Goal: Information Seeking & Learning: Learn about a topic

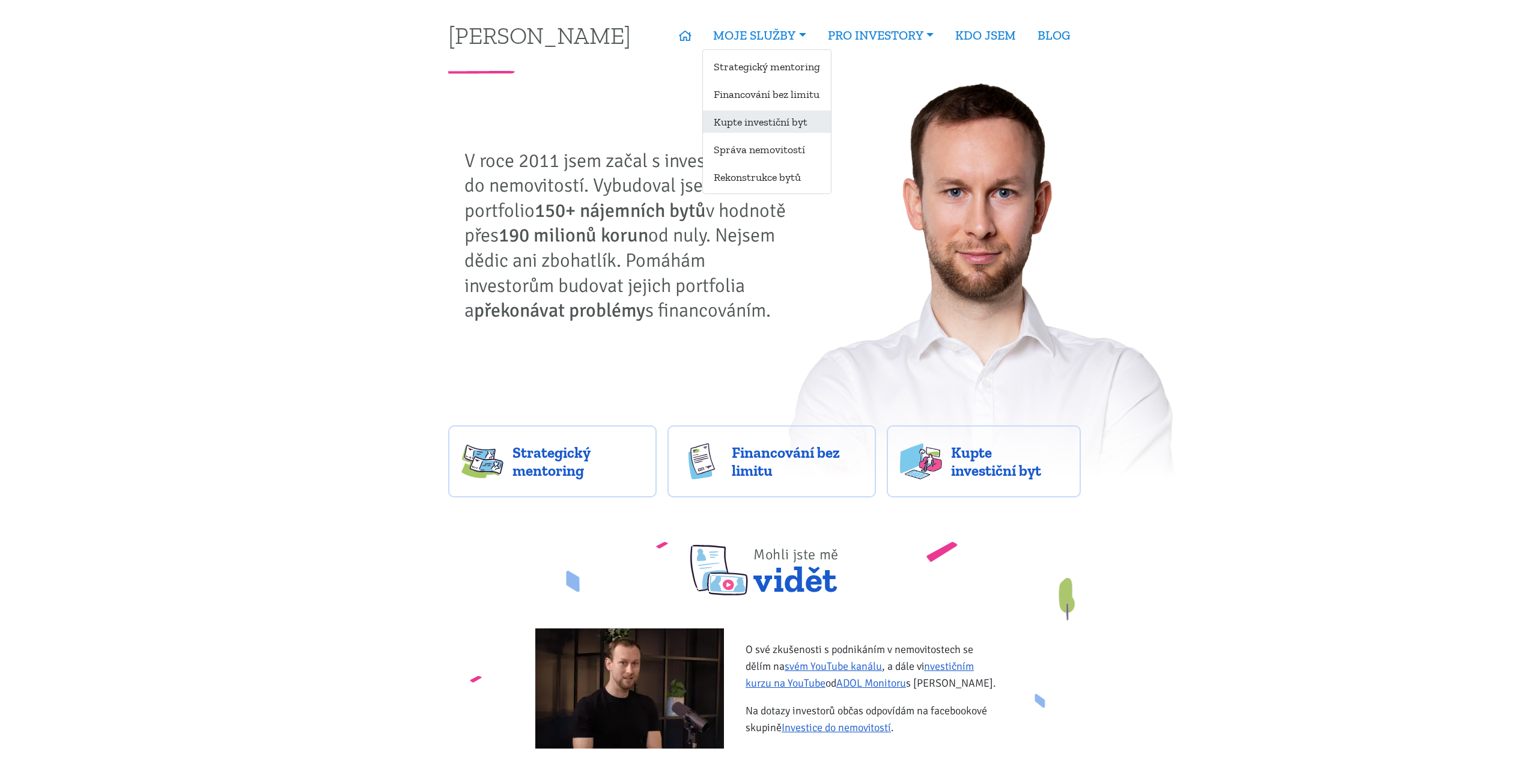
click at [754, 123] on link "Kupte investiční byt" at bounding box center [767, 121] width 128 height 22
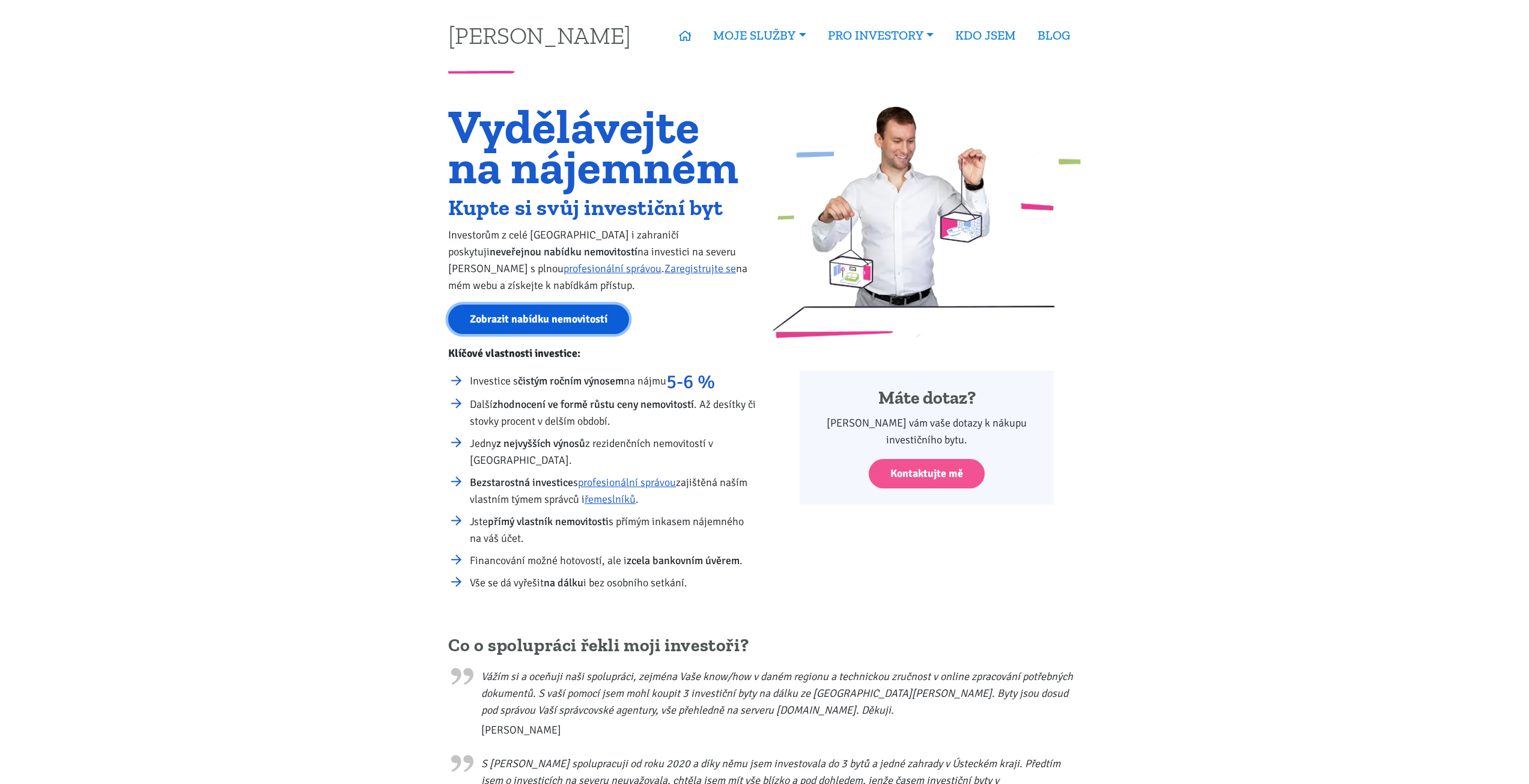
click at [526, 313] on link "Zobrazit nabídku nemovitostí" at bounding box center [538, 319] width 181 height 29
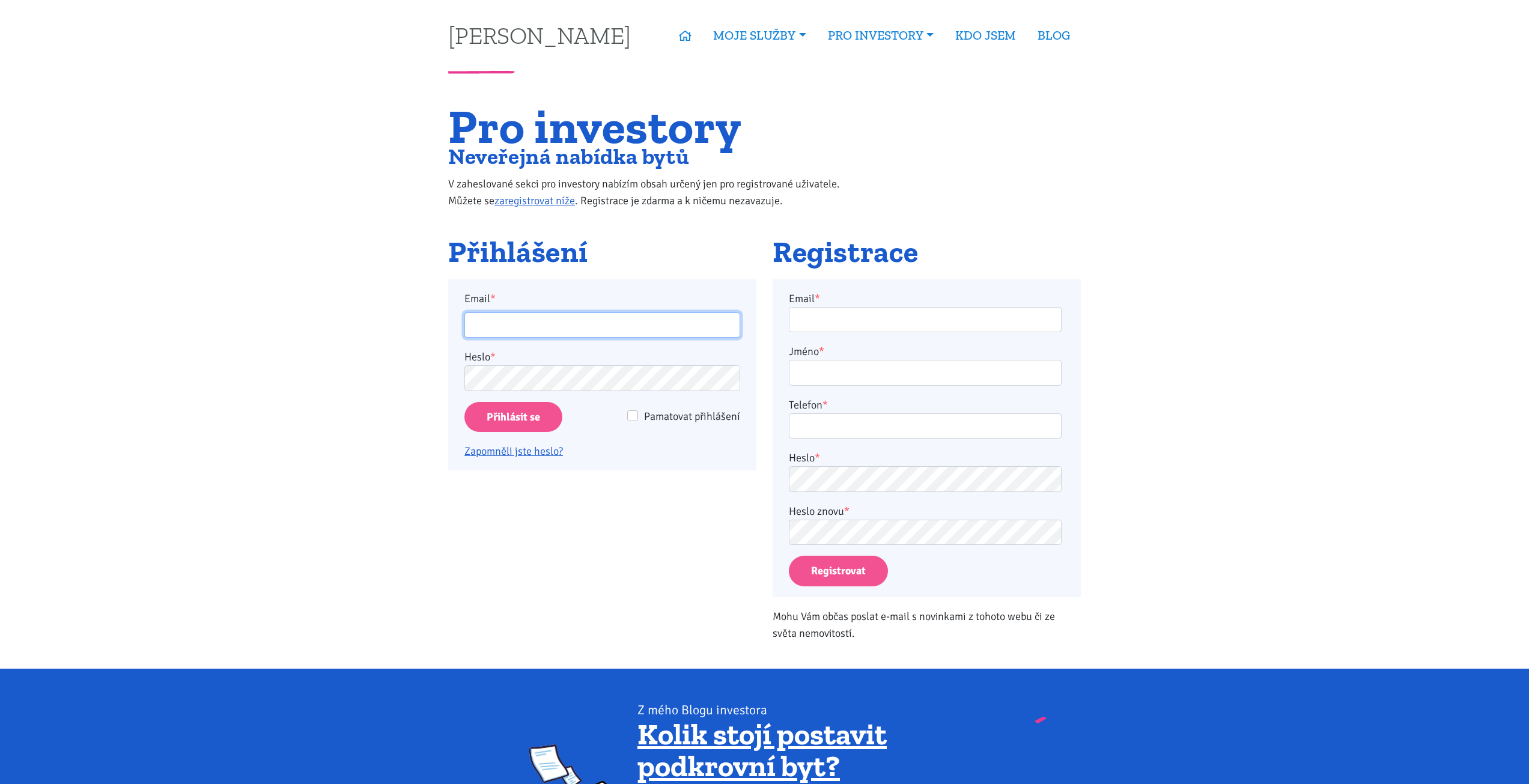
click at [507, 331] on input "Email *" at bounding box center [602, 325] width 276 height 26
type input "[EMAIL_ADDRESS][PERSON_NAME][DOMAIN_NAME]"
click at [516, 403] on input "Přihlásit se" at bounding box center [513, 418] width 98 height 31
click at [513, 414] on input "Přihlásit se" at bounding box center [513, 418] width 98 height 31
click at [636, 414] on input "Pamatovat přihlášení" at bounding box center [632, 415] width 11 height 11
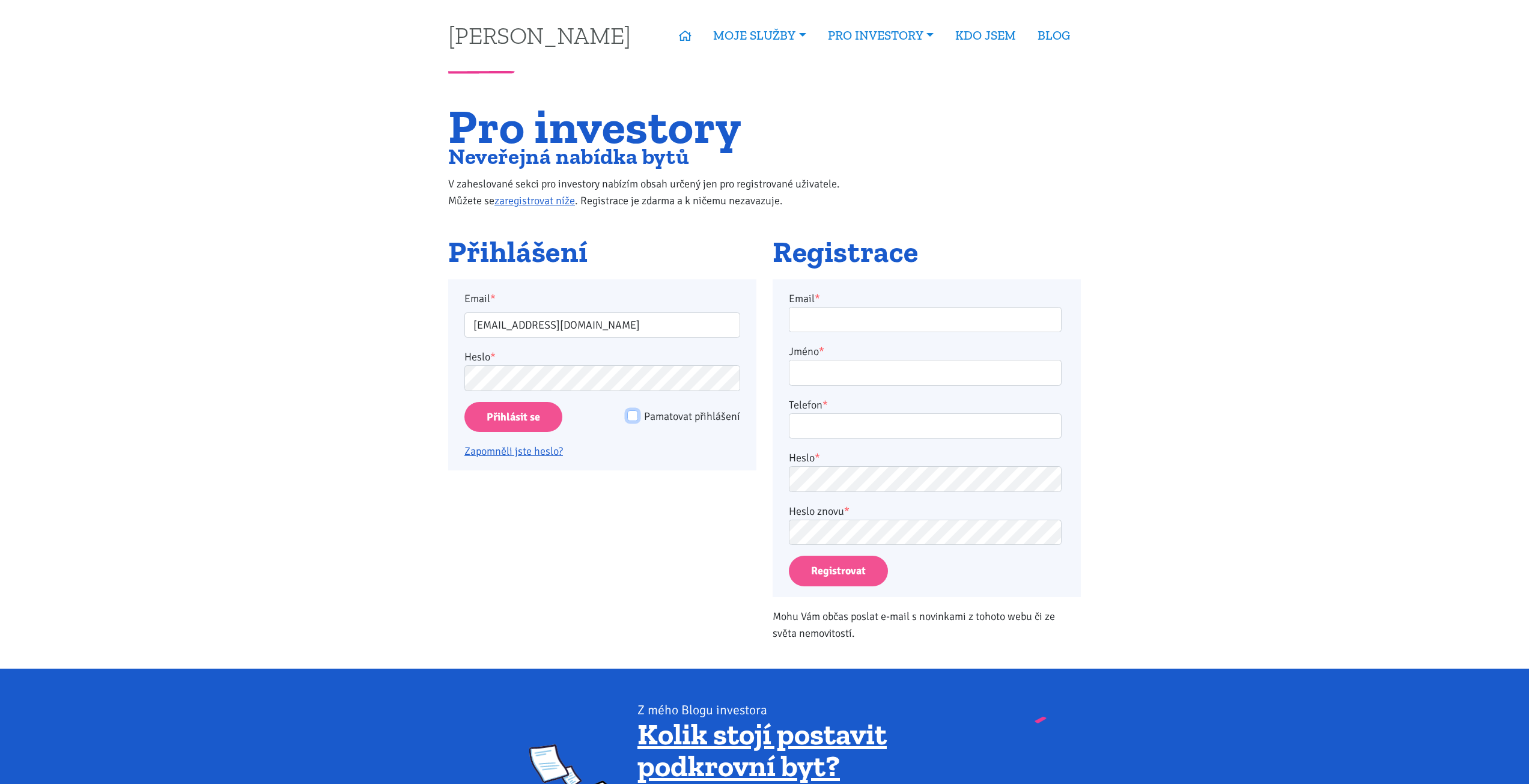
checkbox input "true"
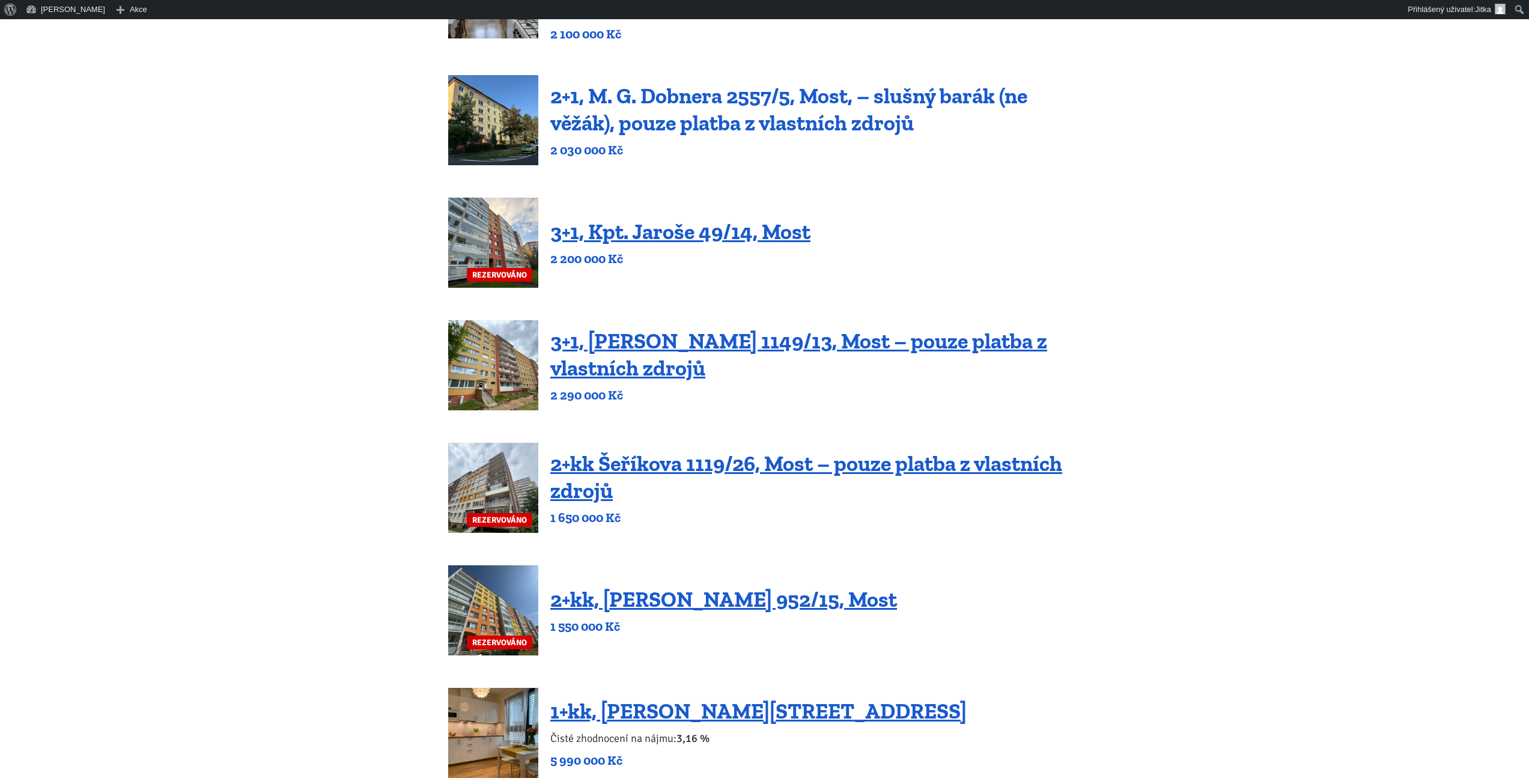
scroll to position [301, 0]
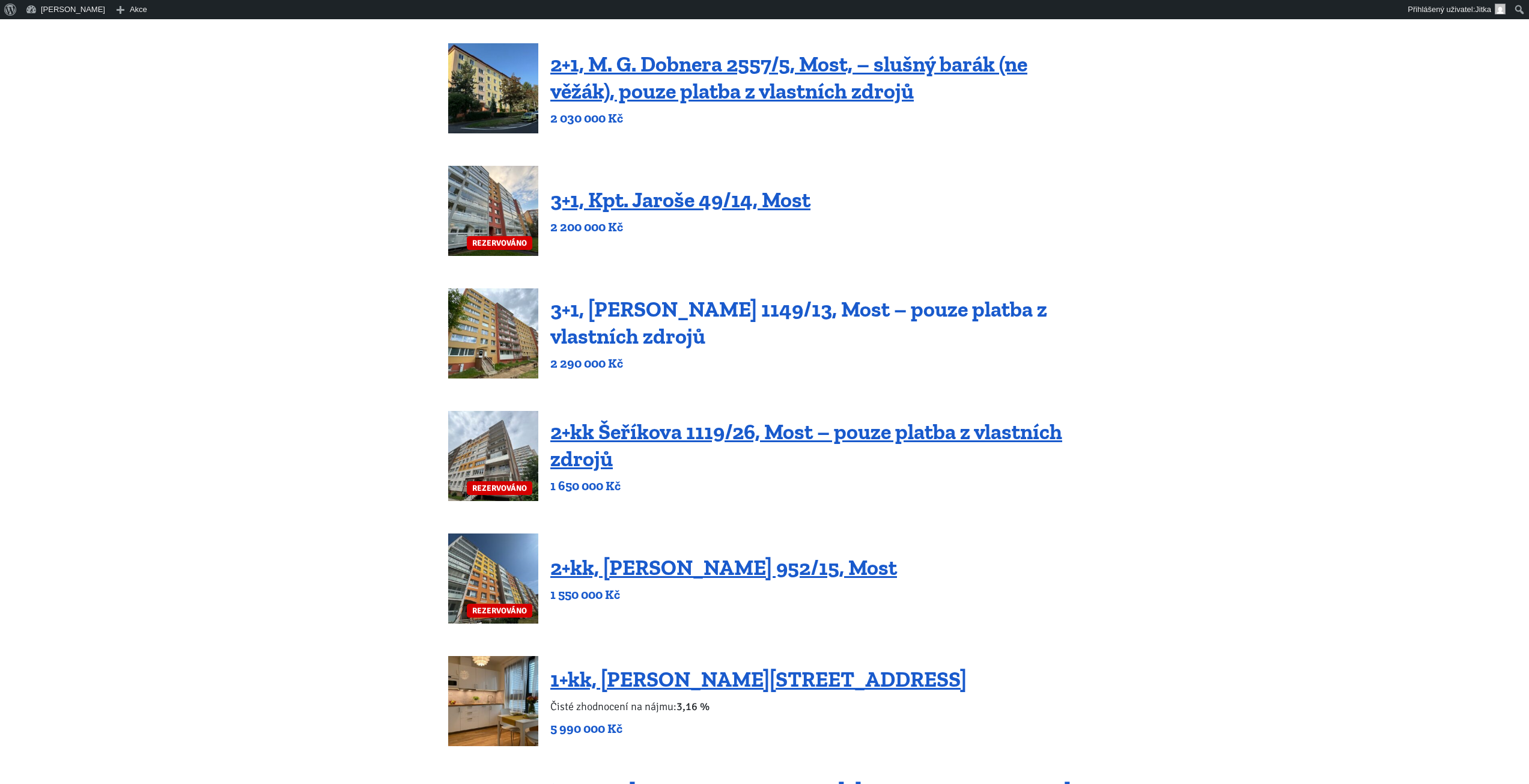
click at [674, 314] on link "3+1, [PERSON_NAME] 1149/13, Most – pouze platba z vlastních zdrojů" at bounding box center [799, 322] width 497 height 53
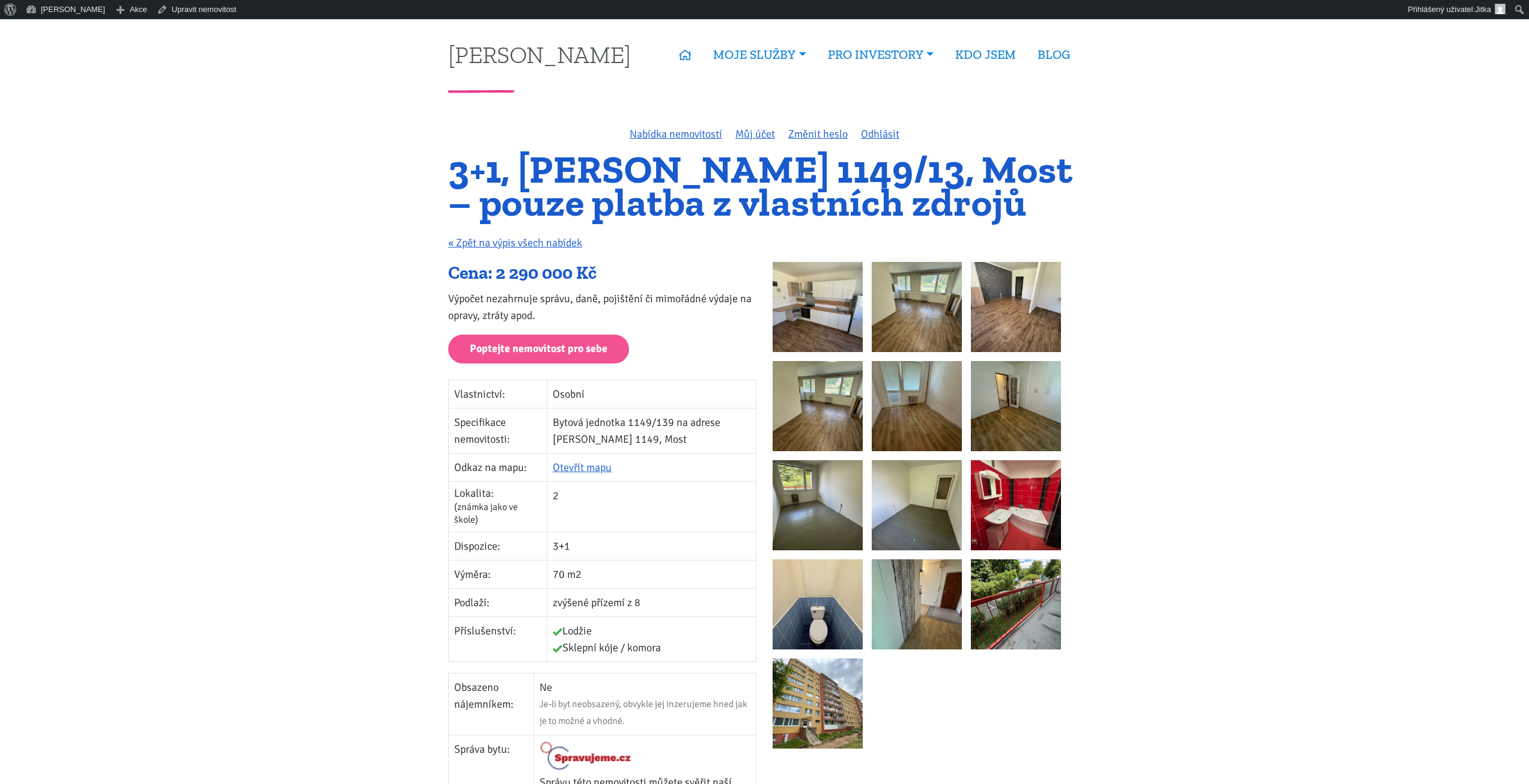
click at [822, 296] on img at bounding box center [817, 306] width 90 height 90
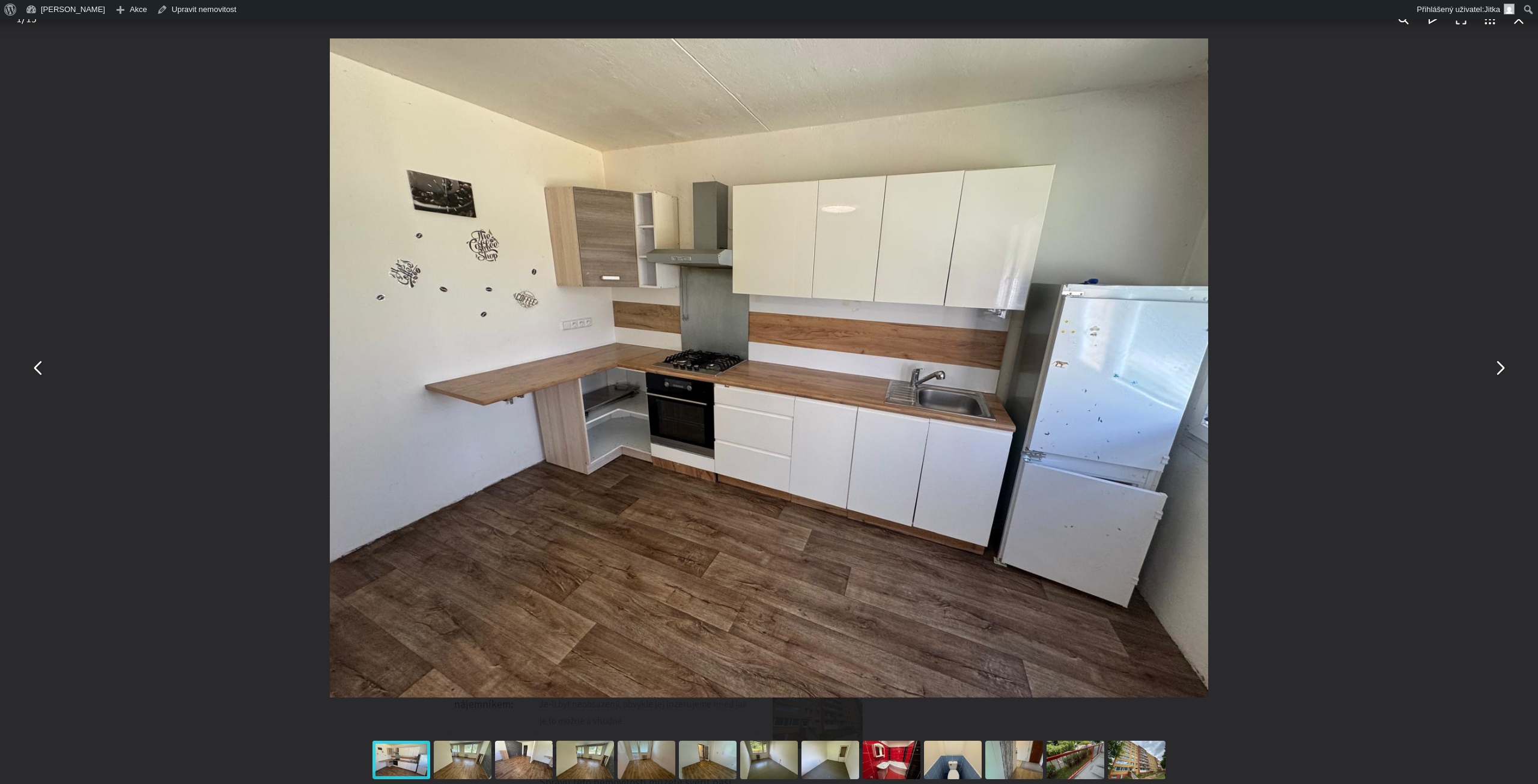
click at [1497, 370] on button "You can close this modal content with the ESC key" at bounding box center [1499, 368] width 29 height 29
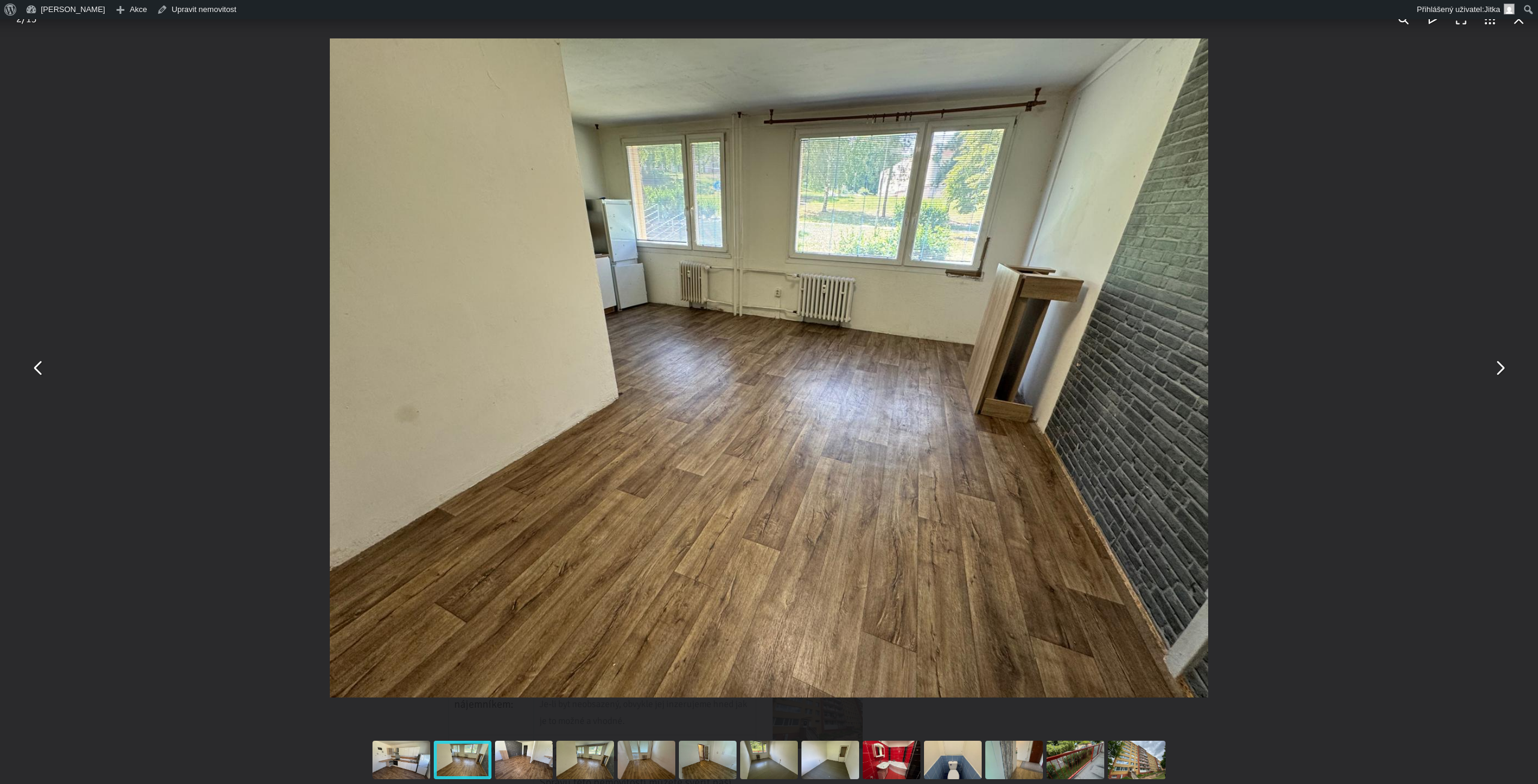
click at [38, 375] on button "You can close this modal content with the ESC key" at bounding box center [39, 368] width 29 height 29
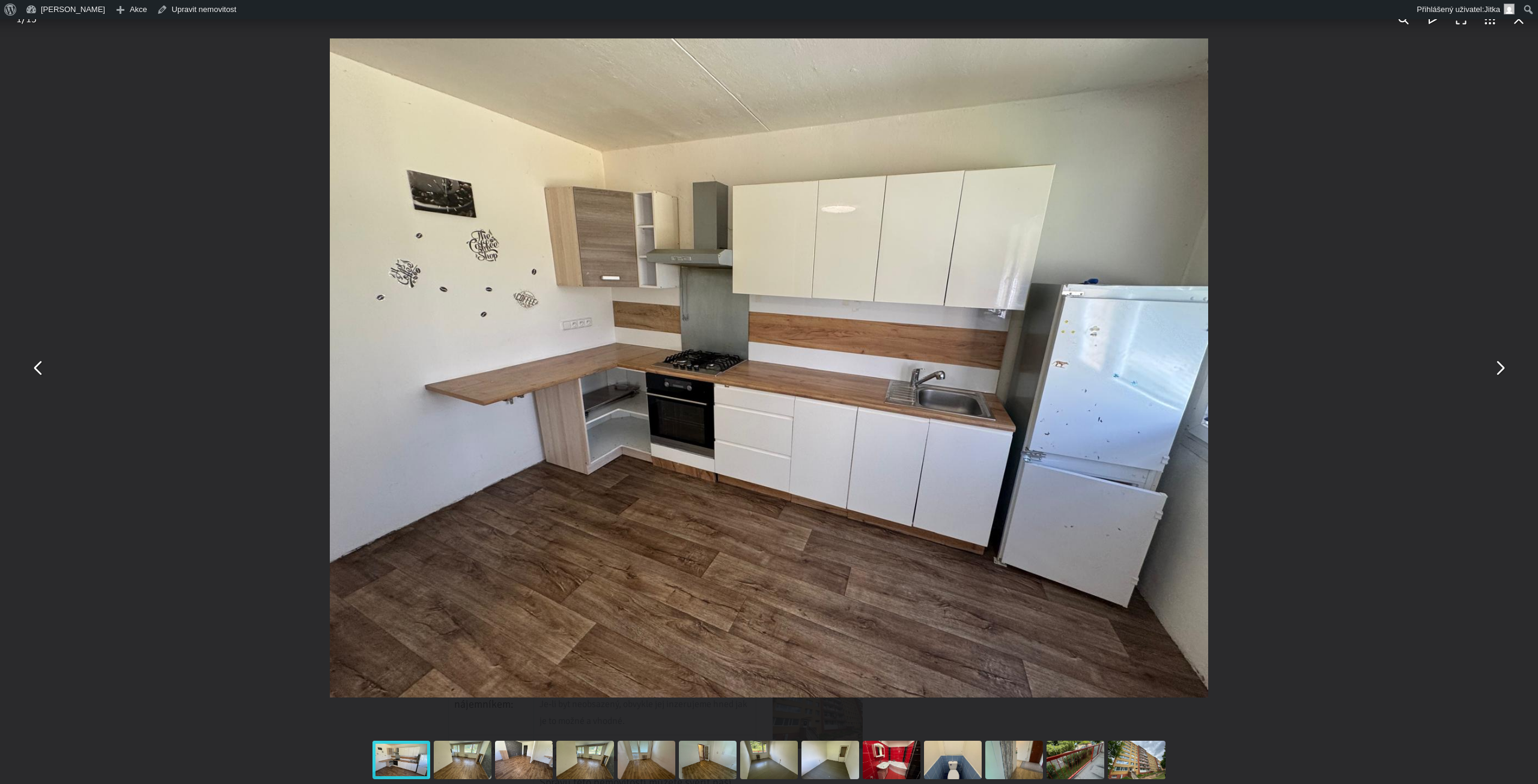
click at [1503, 363] on button "You can close this modal content with the ESC key" at bounding box center [1499, 368] width 29 height 29
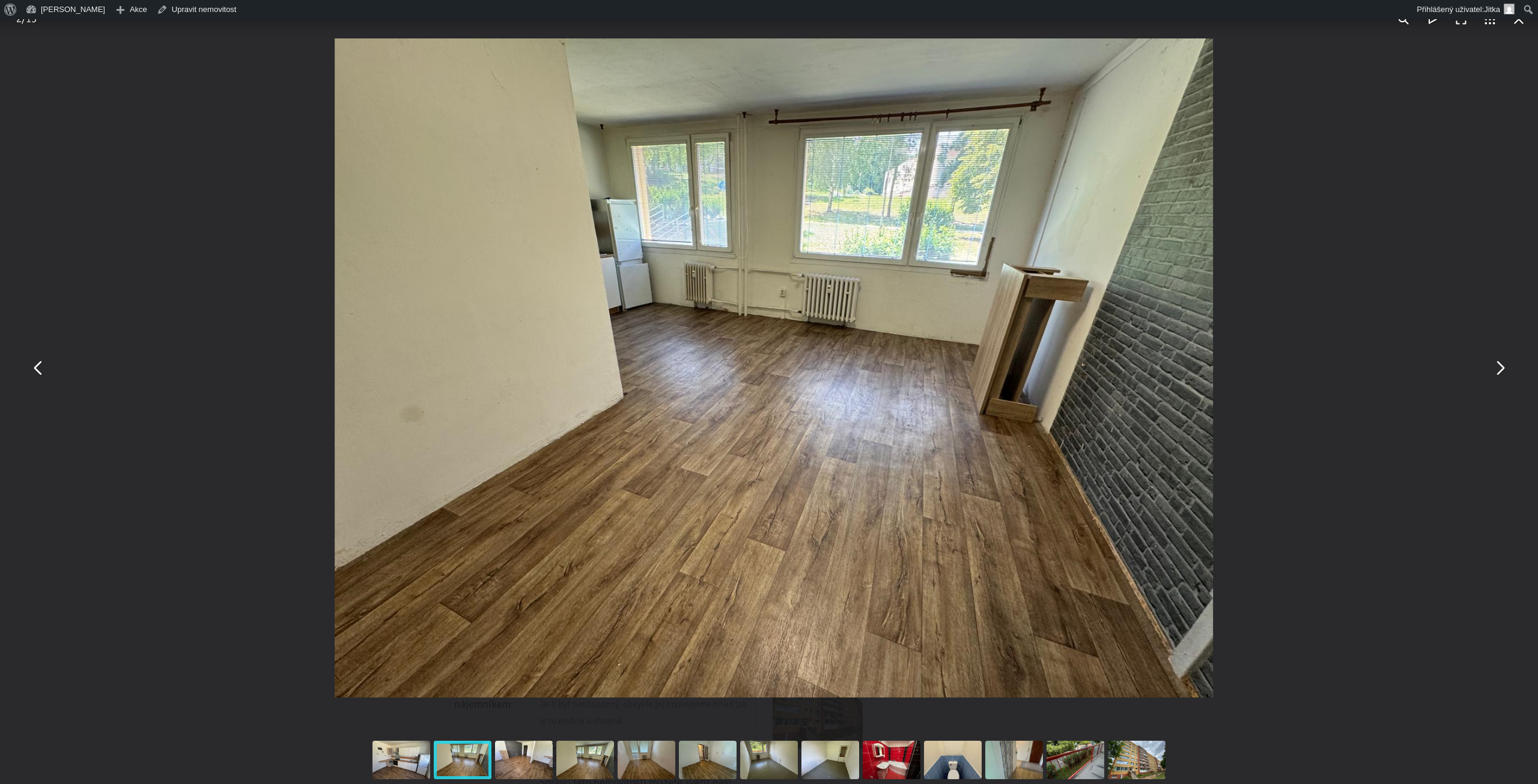
click at [1503, 363] on button "You can close this modal content with the ESC key" at bounding box center [1499, 368] width 29 height 29
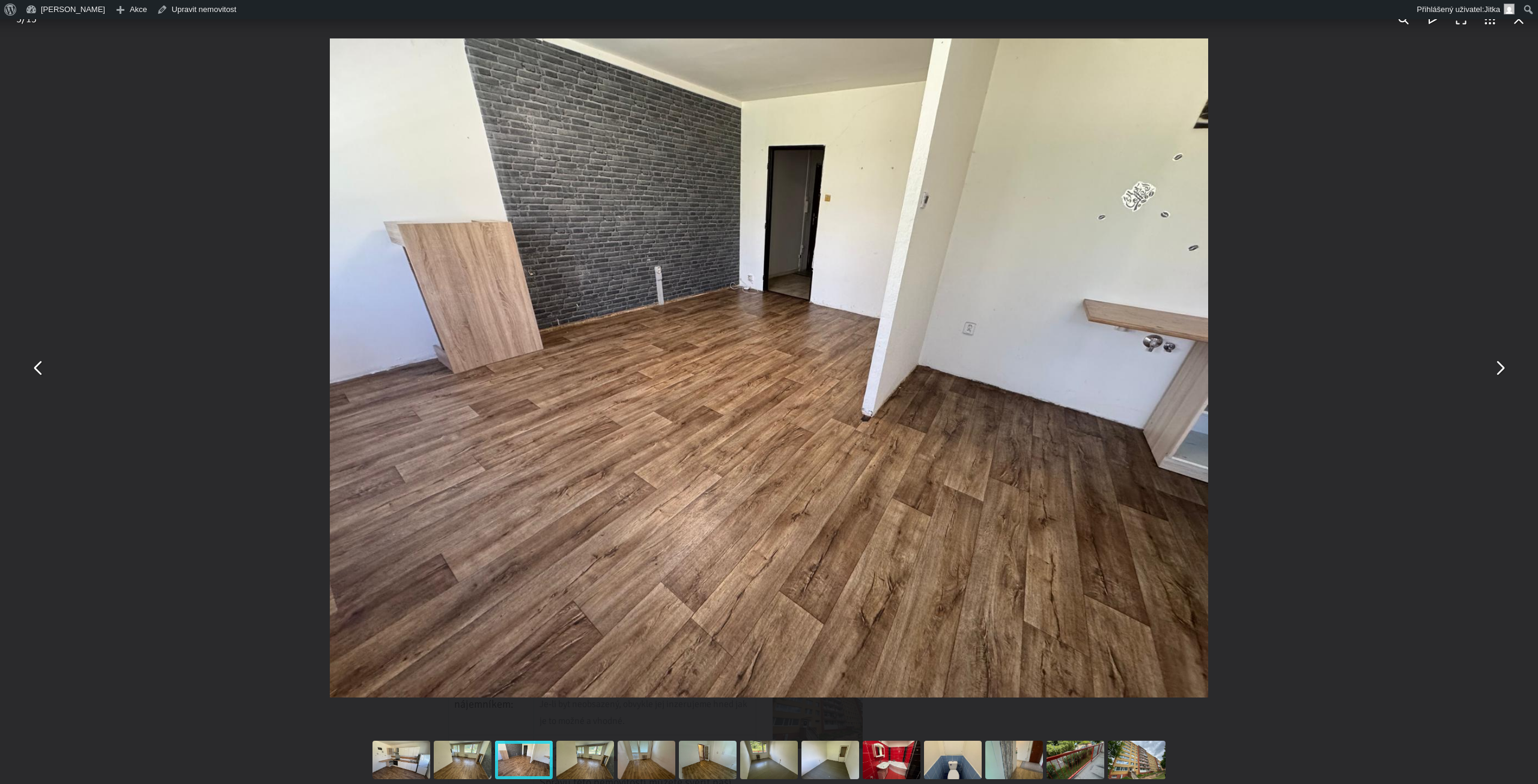
click at [1503, 363] on button "You can close this modal content with the ESC key" at bounding box center [1499, 368] width 29 height 29
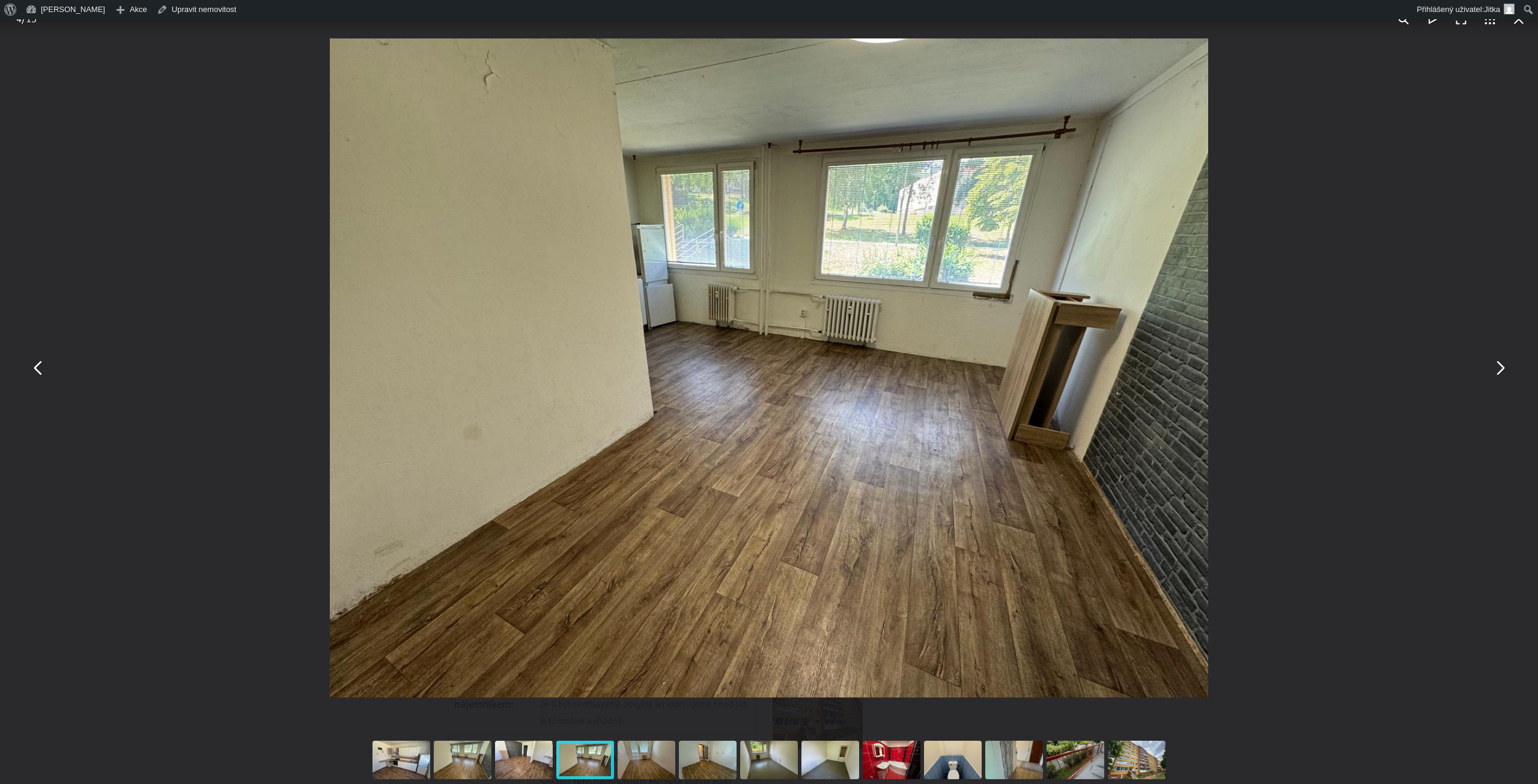
click at [1503, 363] on button "You can close this modal content with the ESC key" at bounding box center [1499, 368] width 29 height 29
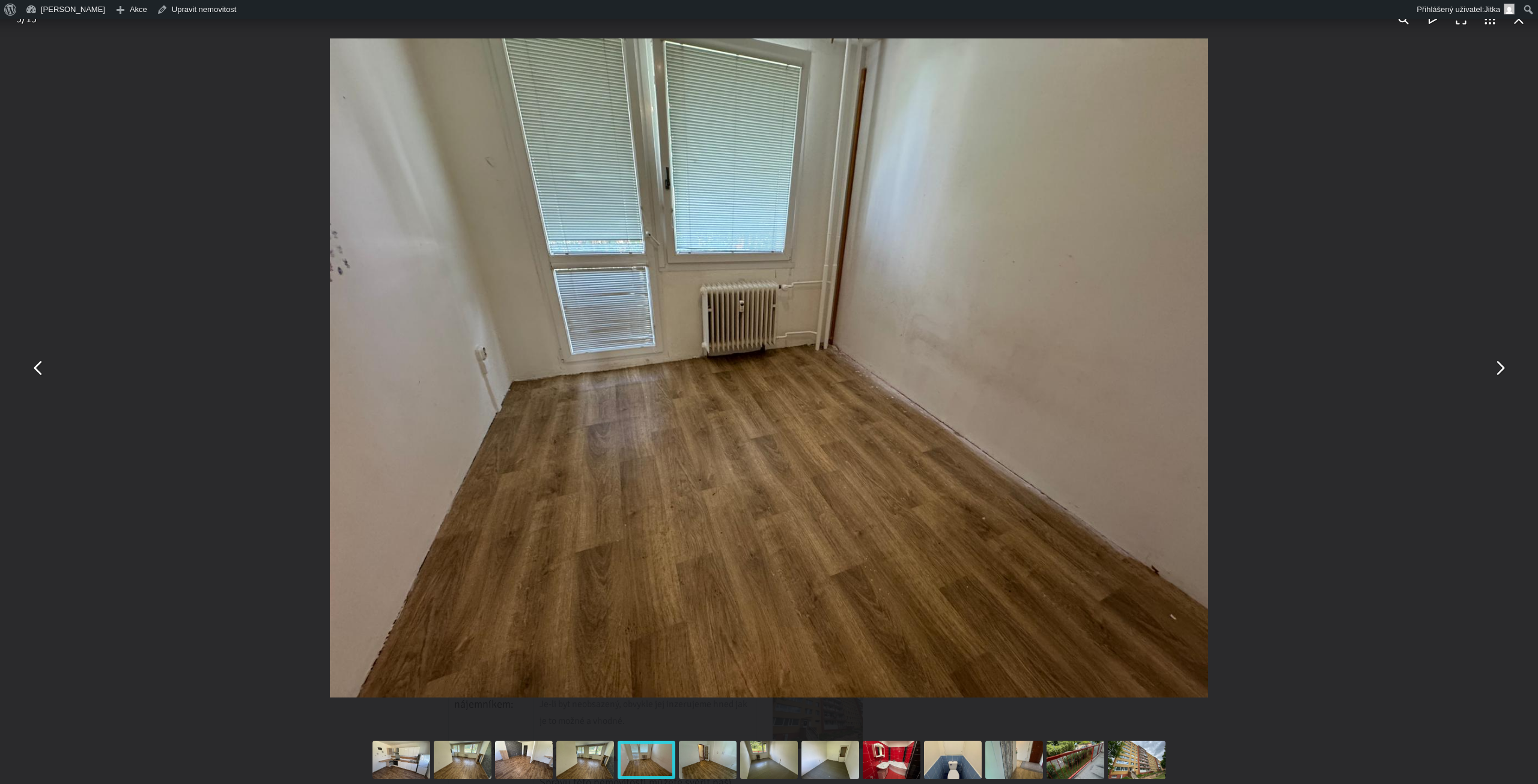
click at [1503, 363] on button "You can close this modal content with the ESC key" at bounding box center [1499, 368] width 29 height 29
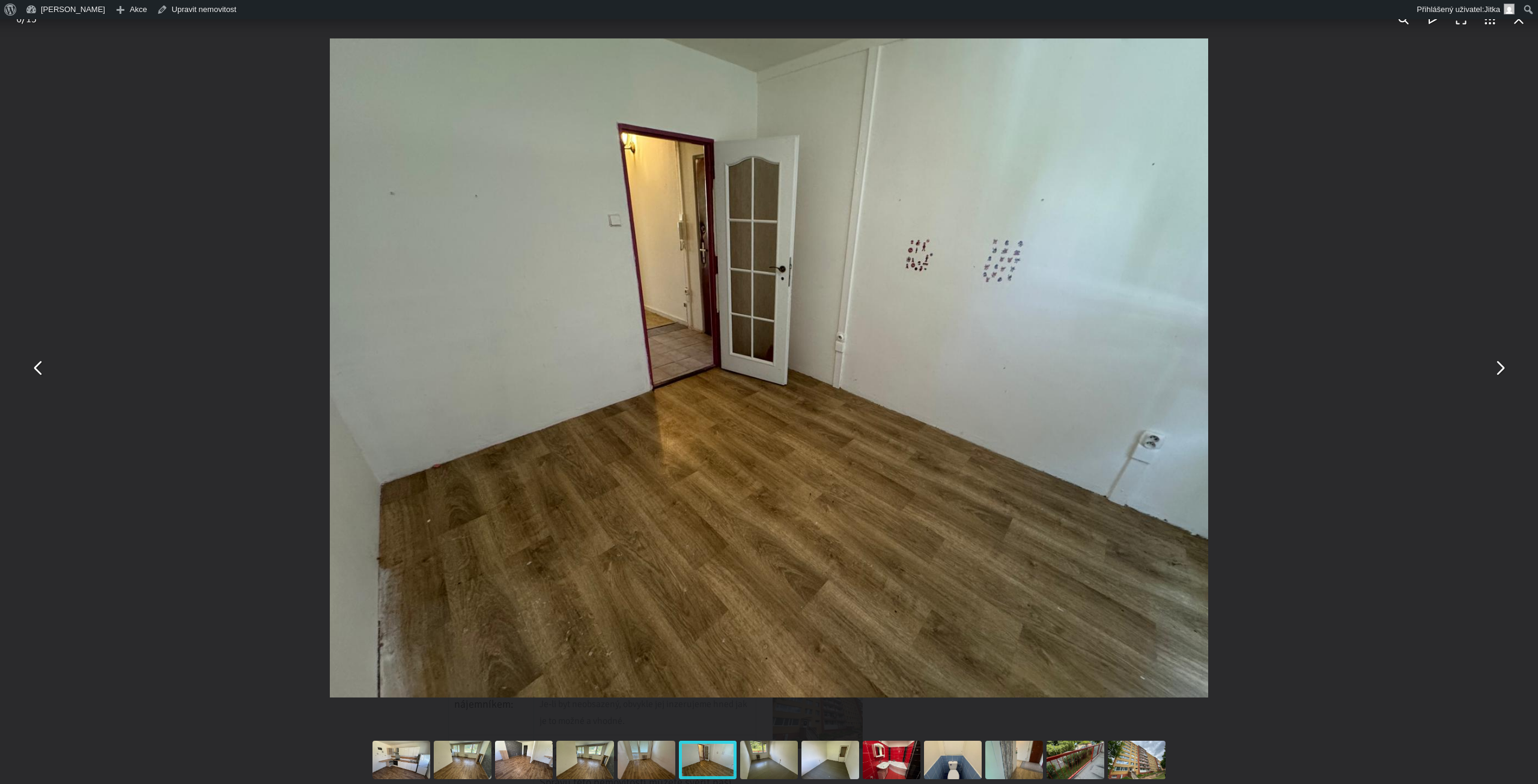
click at [1503, 363] on button "You can close this modal content with the ESC key" at bounding box center [1499, 368] width 29 height 29
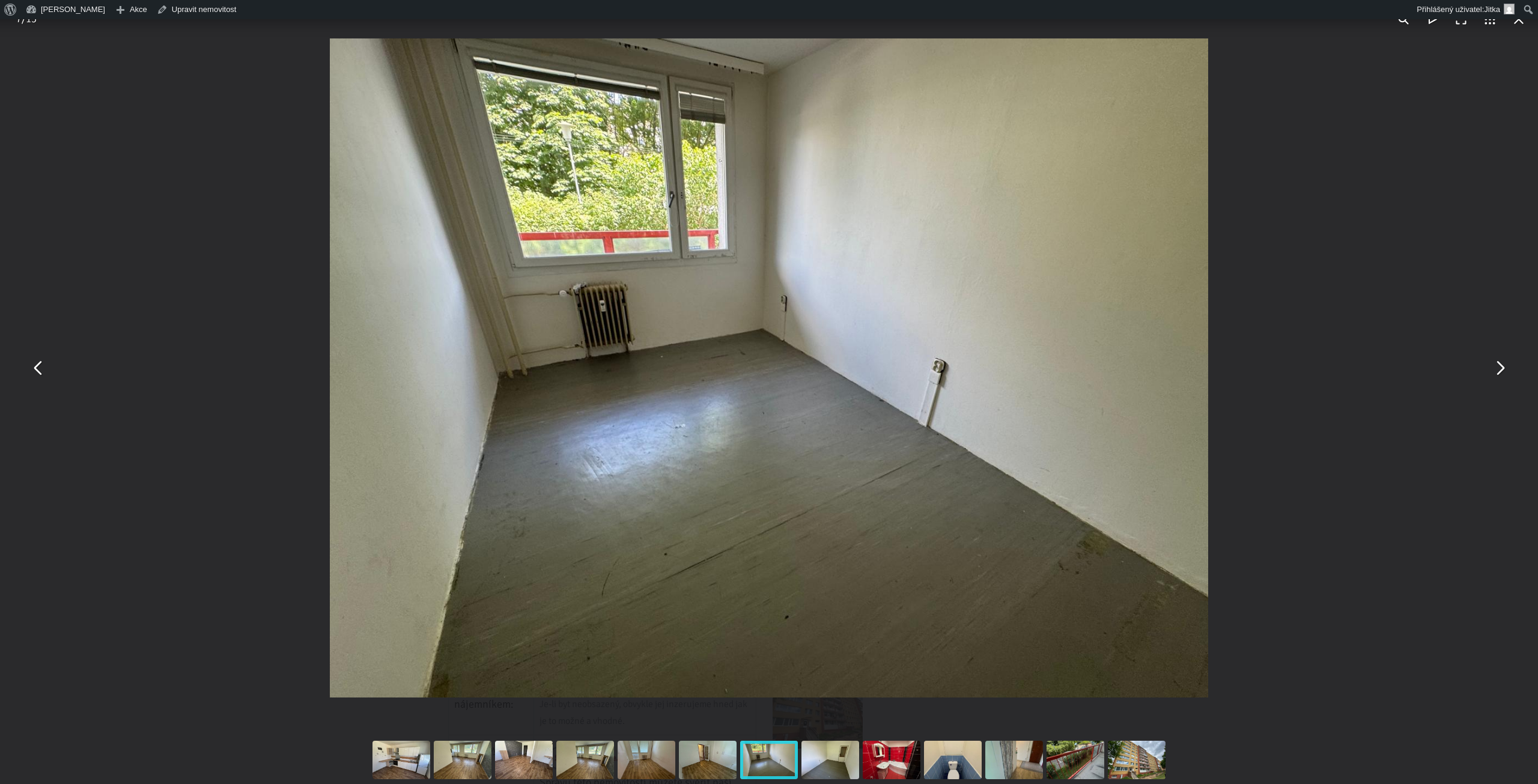
click at [1503, 363] on button "You can close this modal content with the ESC key" at bounding box center [1499, 368] width 29 height 29
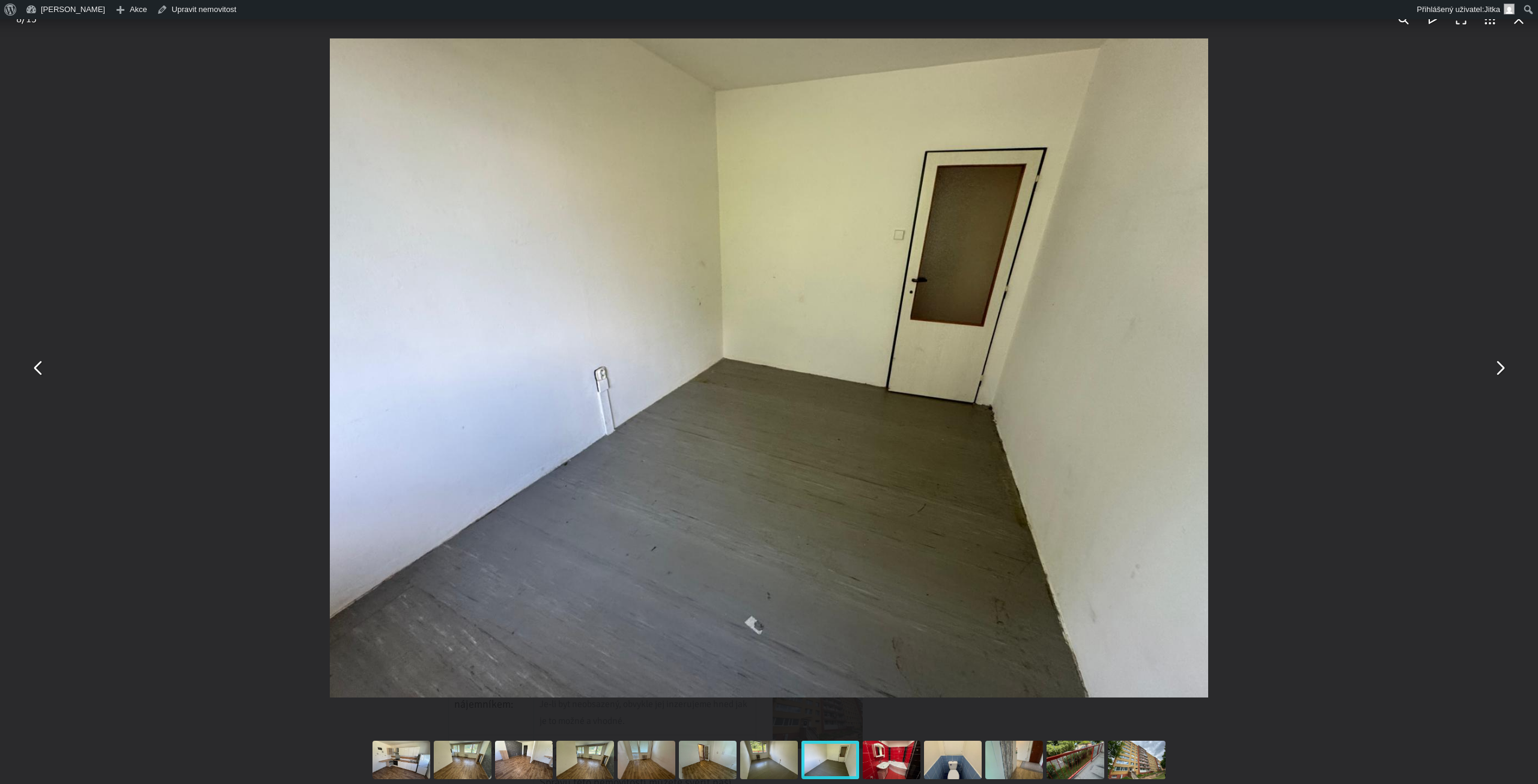
click at [1503, 363] on button "You can close this modal content with the ESC key" at bounding box center [1499, 368] width 29 height 29
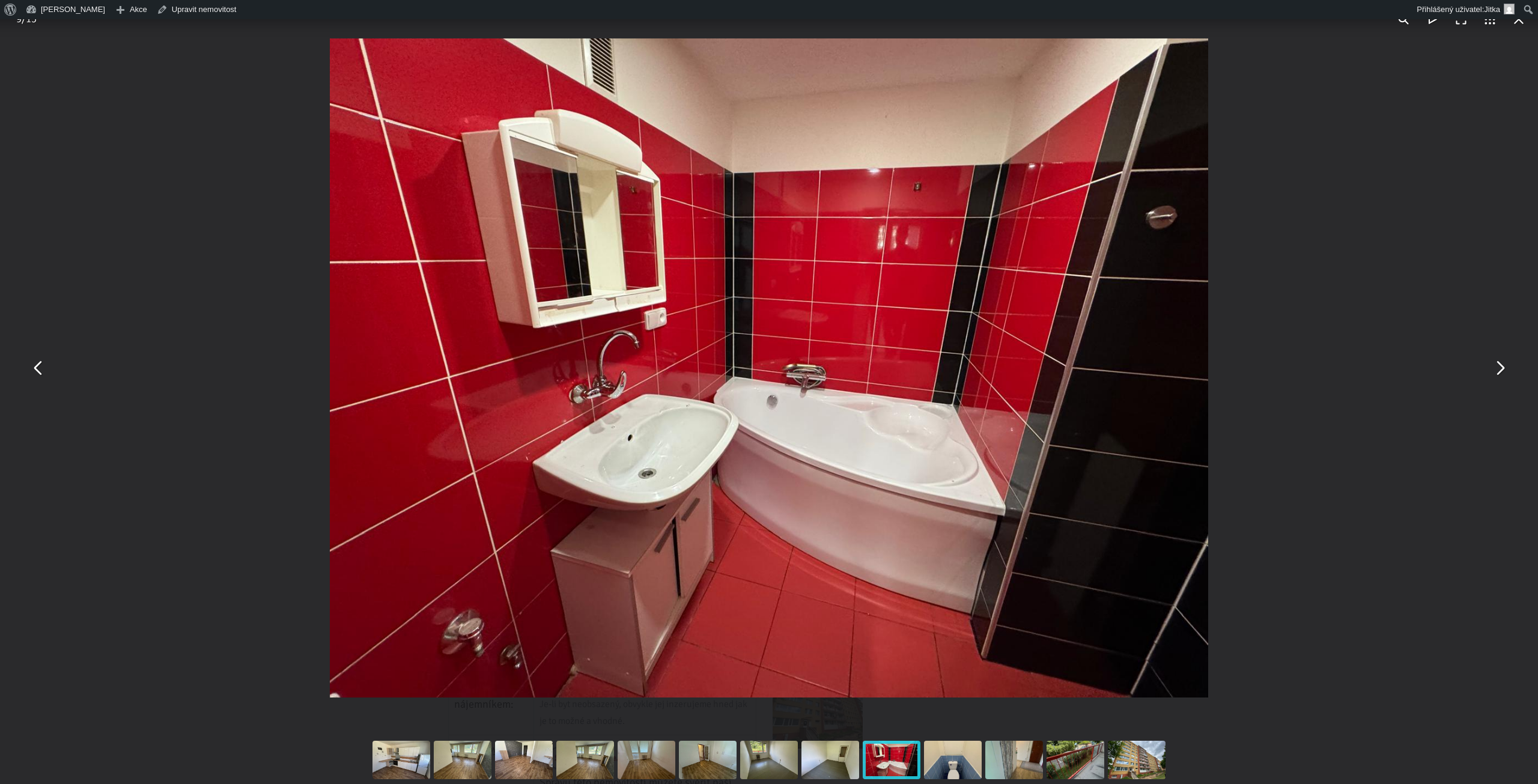
click at [1503, 363] on button "You can close this modal content with the ESC key" at bounding box center [1499, 368] width 29 height 29
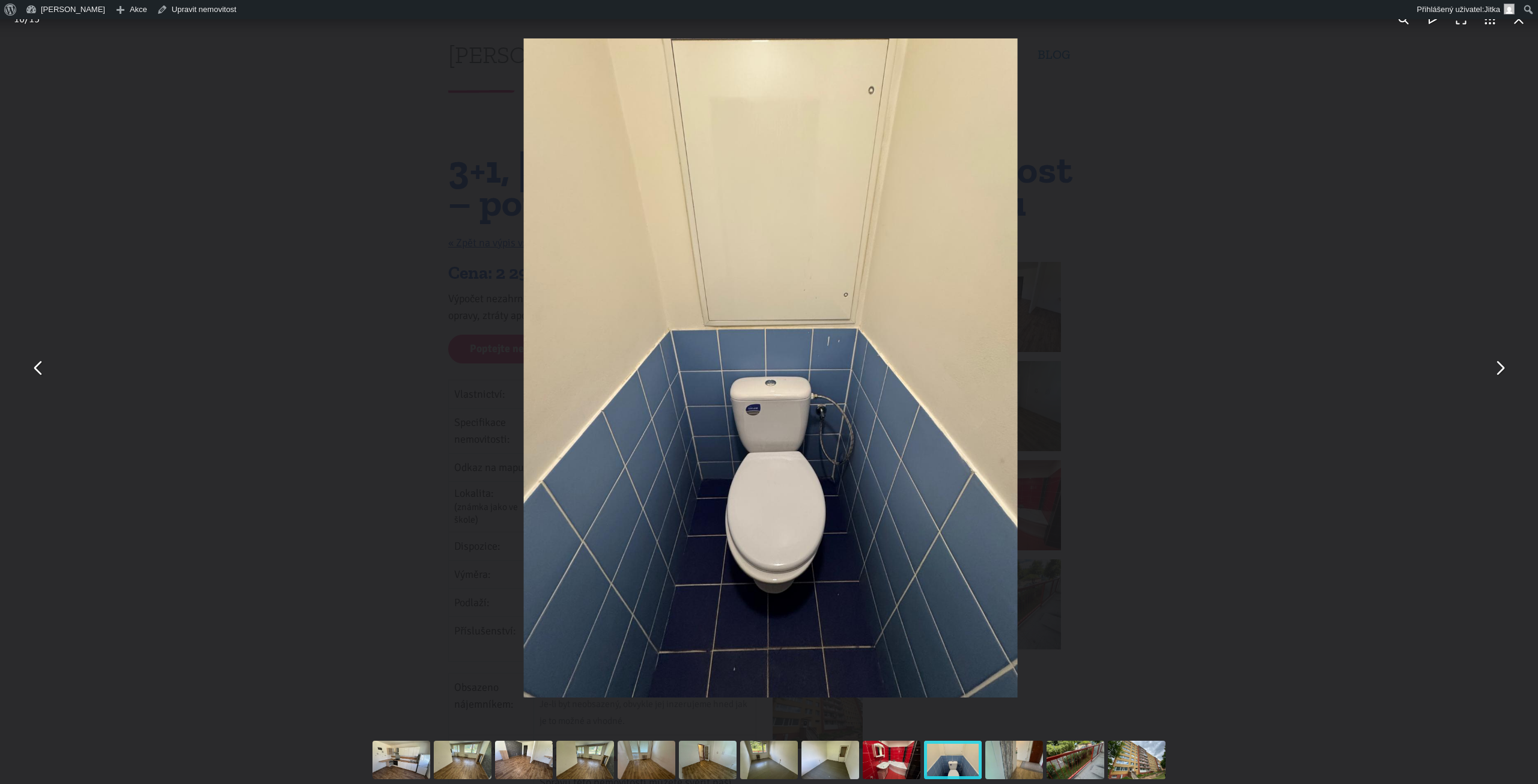
click at [1503, 363] on button "You can close this modal content with the ESC key" at bounding box center [1499, 368] width 29 height 29
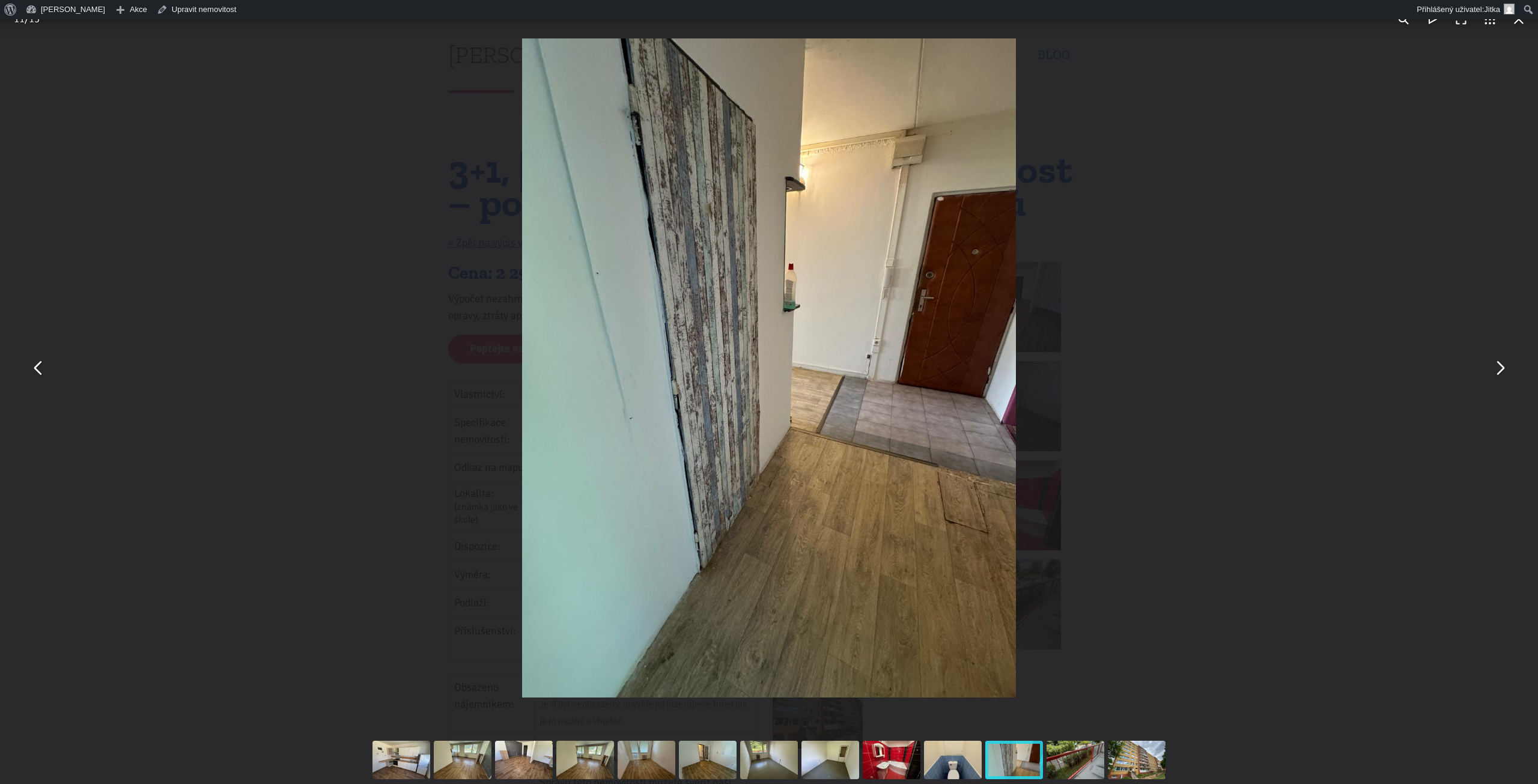
click at [1503, 363] on button "You can close this modal content with the ESC key" at bounding box center [1499, 368] width 29 height 29
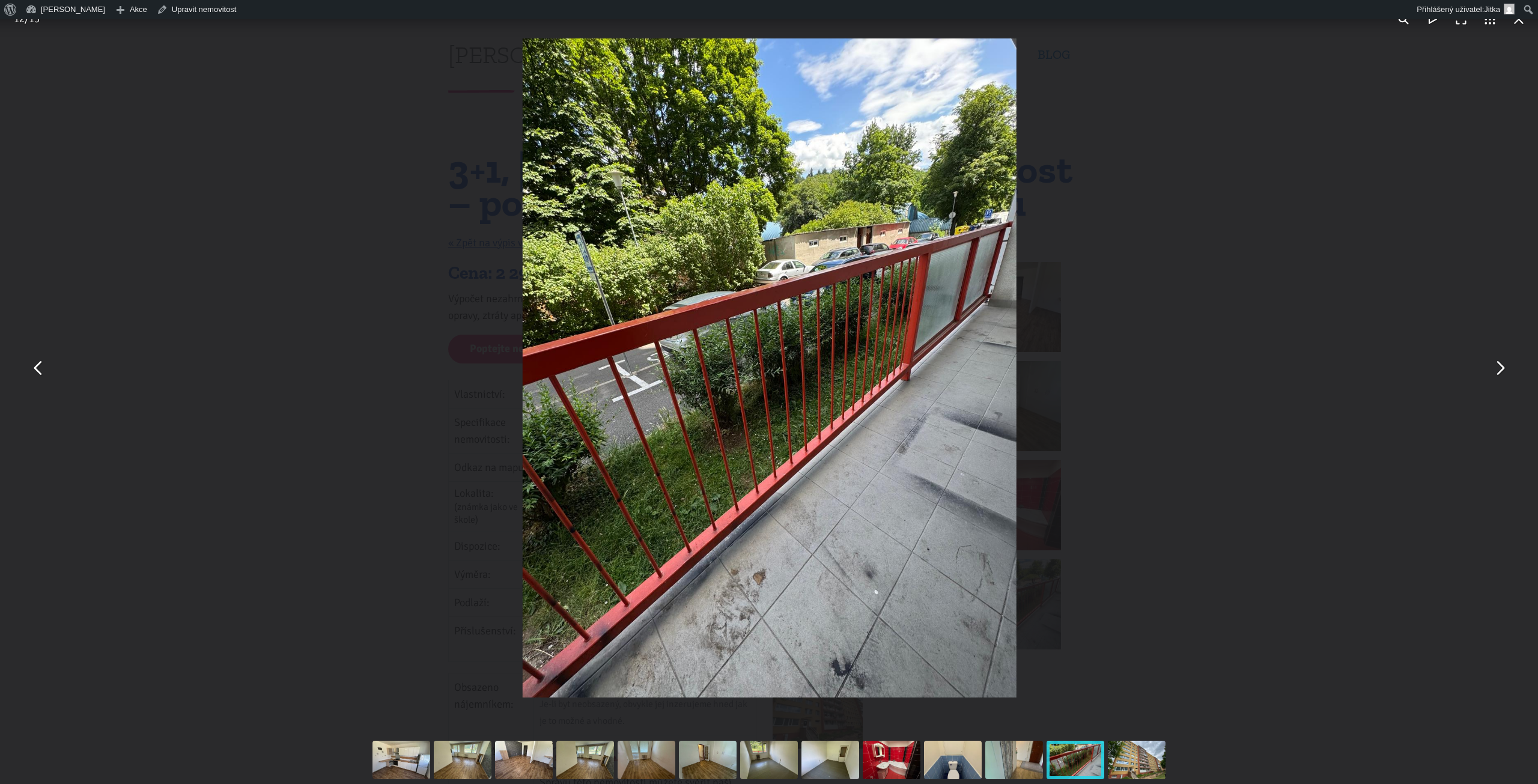
click at [1503, 363] on button "You can close this modal content with the ESC key" at bounding box center [1499, 368] width 29 height 29
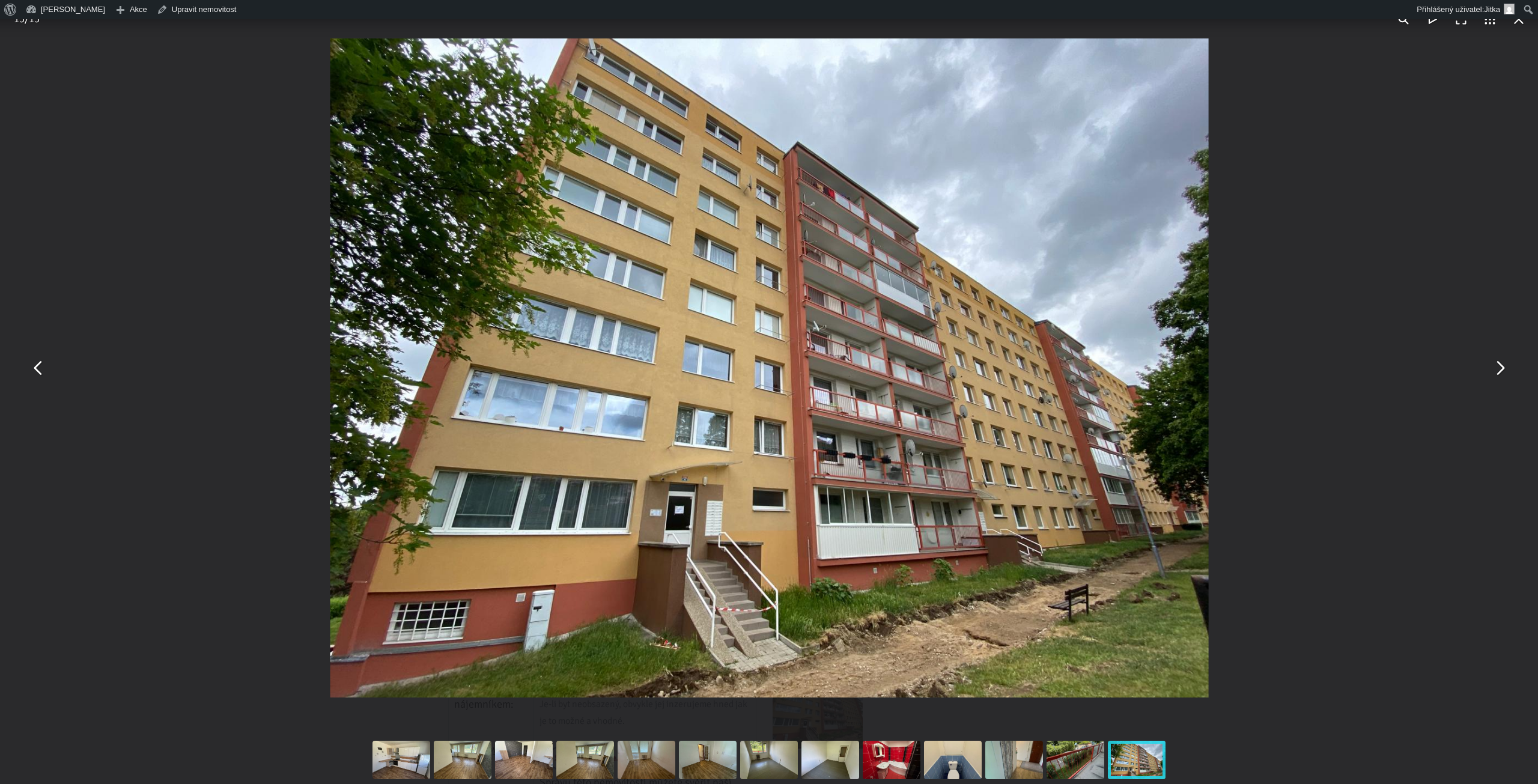
click at [1503, 363] on button "You can close this modal content with the ESC key" at bounding box center [1499, 368] width 29 height 29
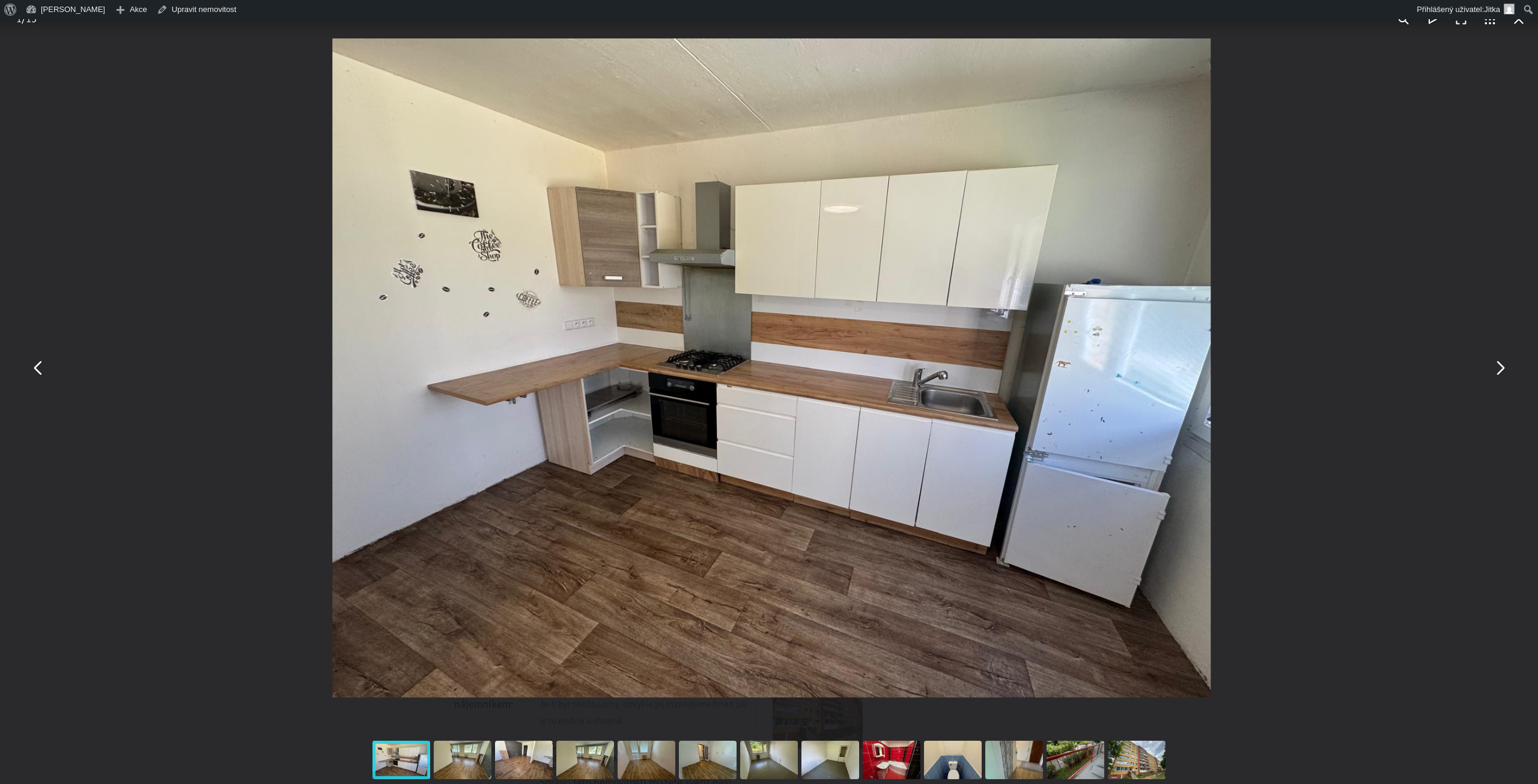
click at [1503, 363] on button "You can close this modal content with the ESC key" at bounding box center [1499, 368] width 29 height 29
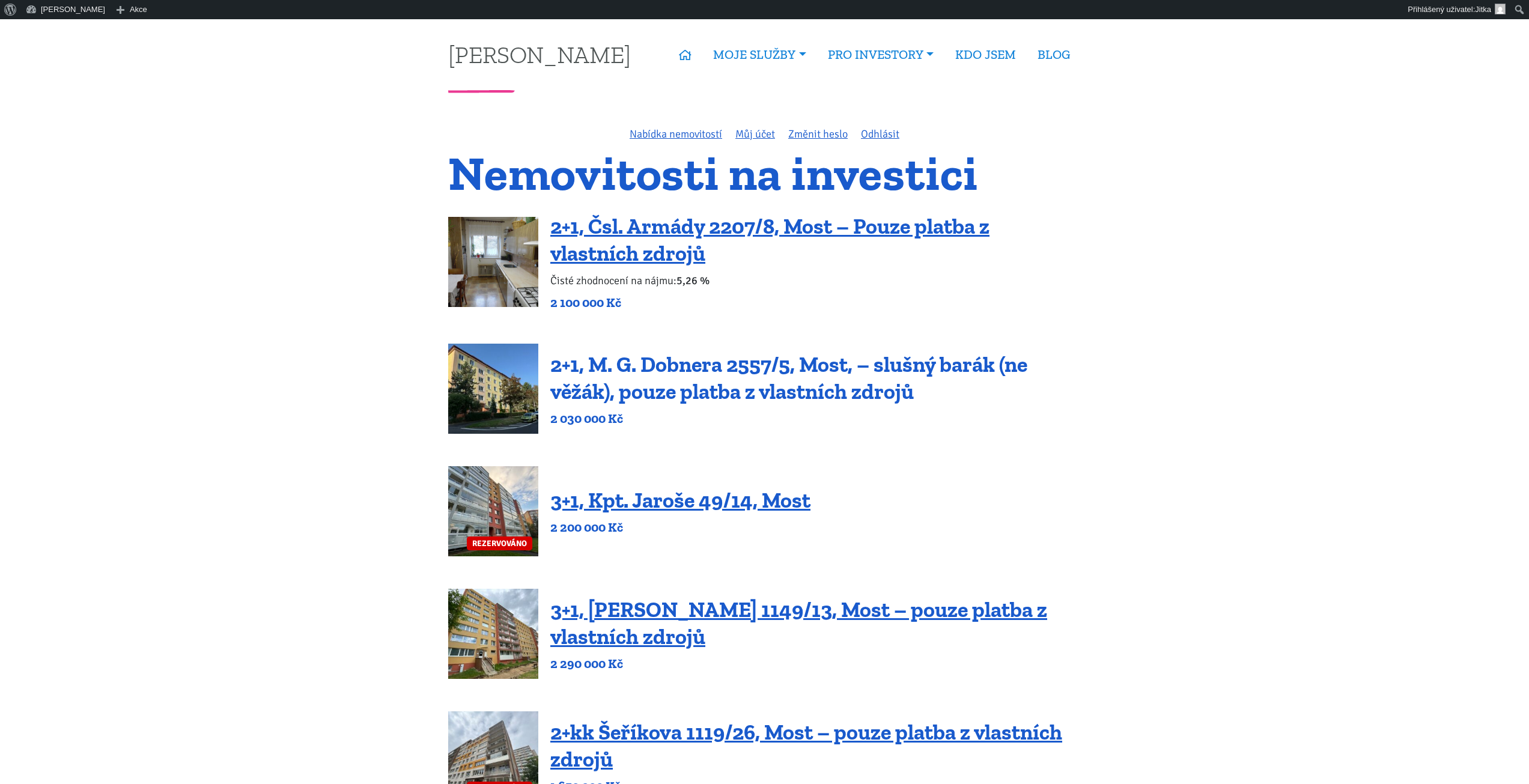
click at [639, 366] on link "2+1, M. G. Dobnera 2557/5, Most, – slušný barák (ne věžák), pouze platba z vlas…" at bounding box center [788, 377] width 477 height 53
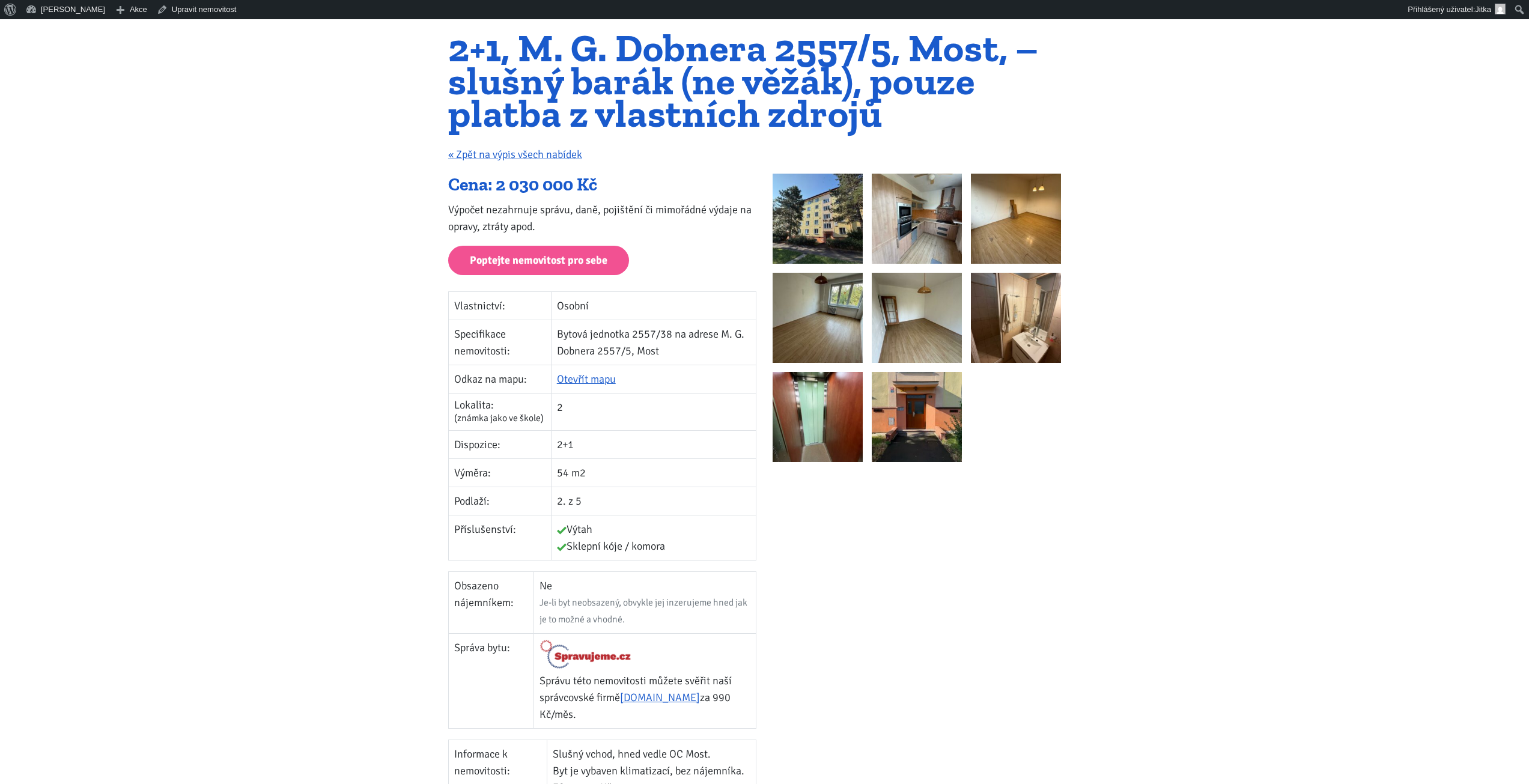
scroll to position [60, 0]
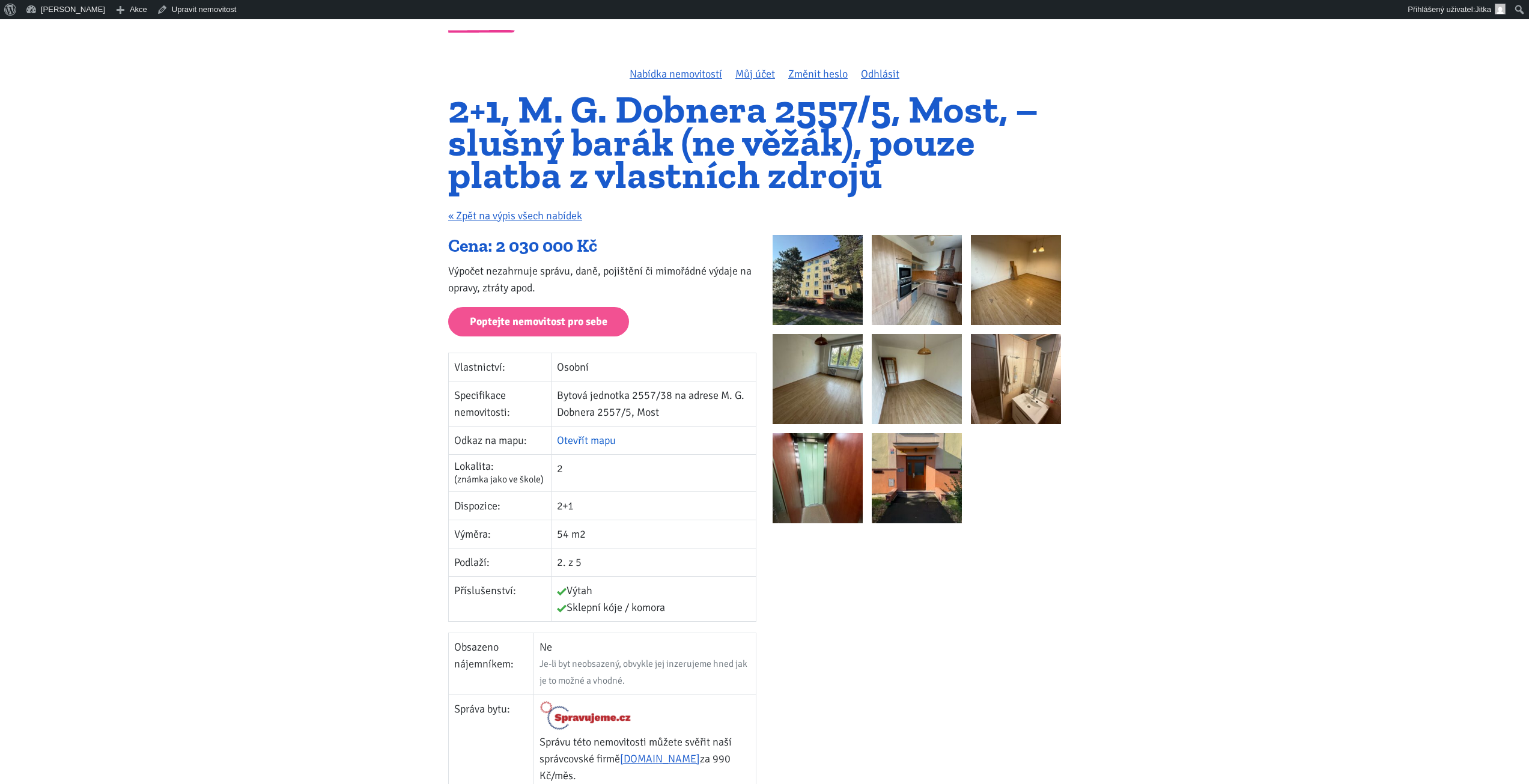
click at [575, 440] on link "Otevřít mapu" at bounding box center [586, 440] width 59 height 14
click at [913, 279] on img at bounding box center [916, 279] width 90 height 90
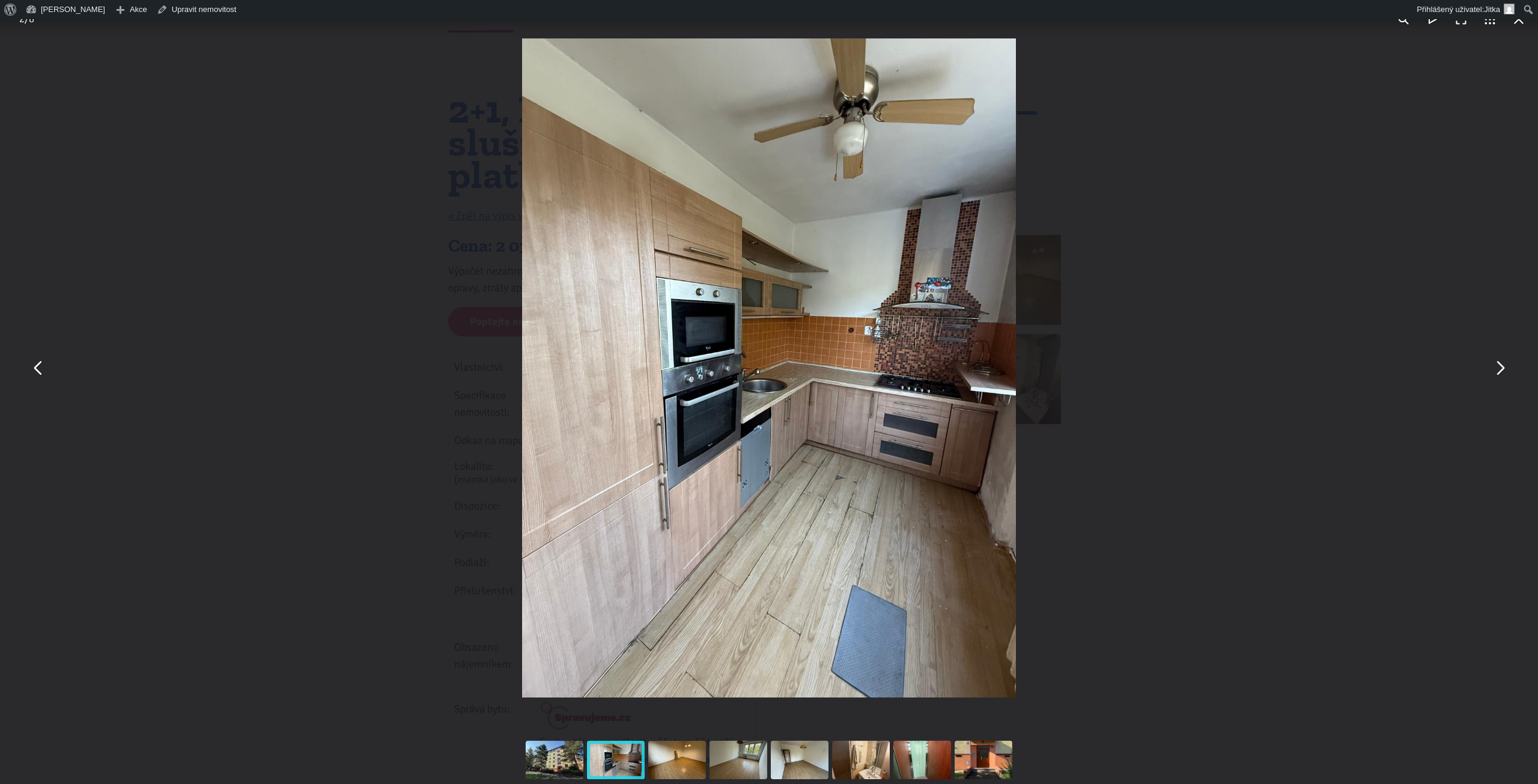
click at [1508, 365] on button "You can close this modal content with the ESC key" at bounding box center [1499, 368] width 29 height 29
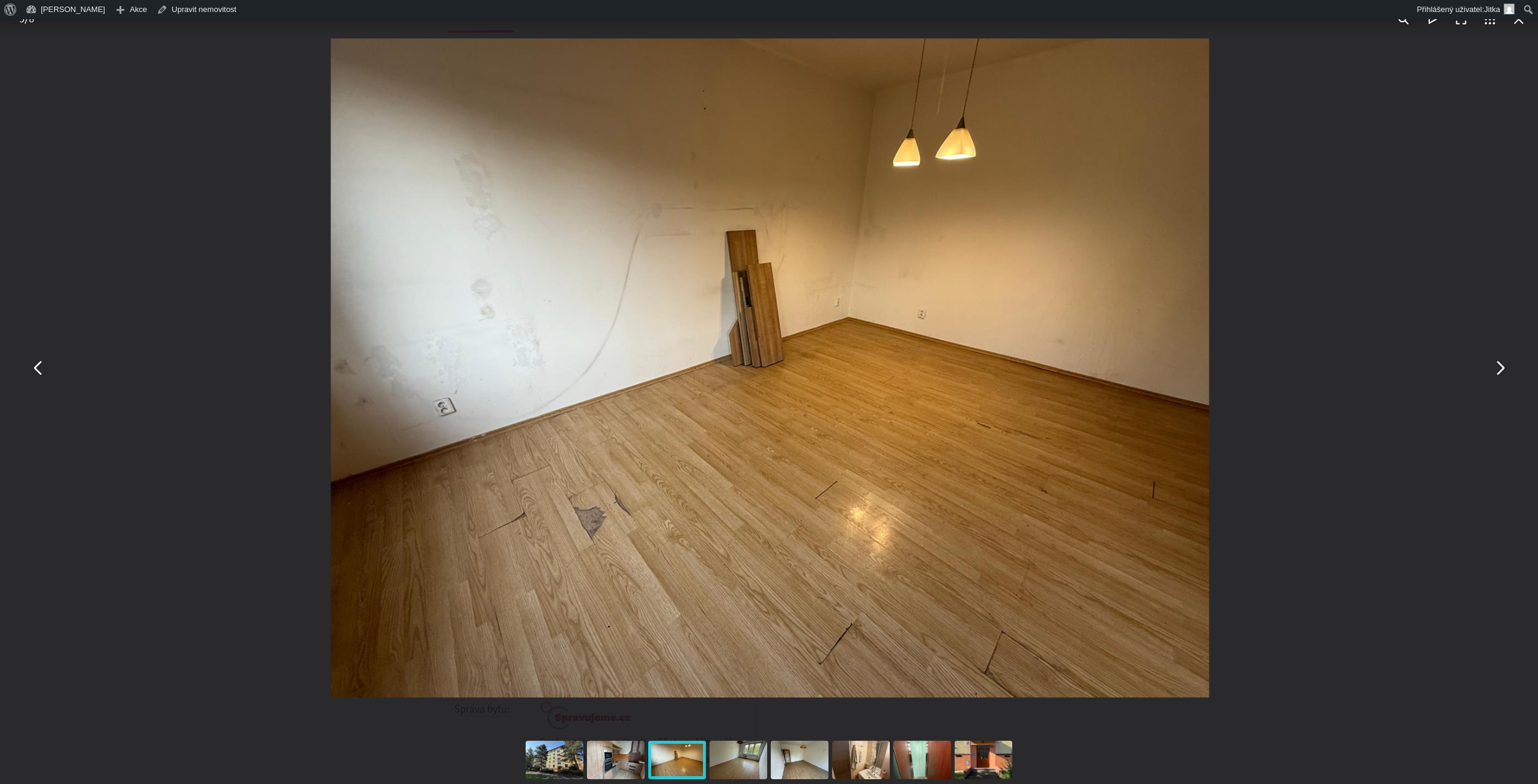
click at [1508, 365] on button "You can close this modal content with the ESC key" at bounding box center [1499, 368] width 29 height 29
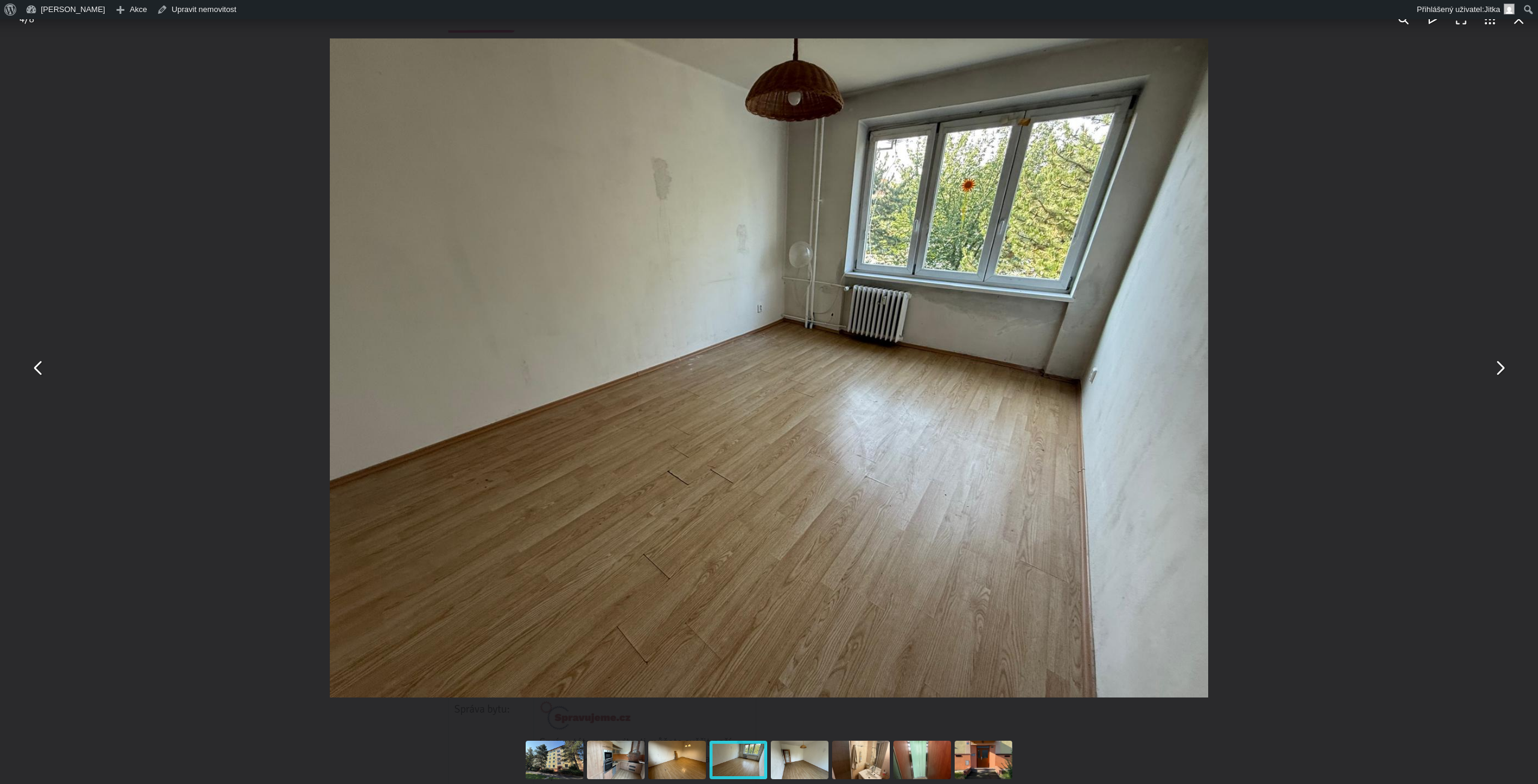
click at [1508, 365] on button "You can close this modal content with the ESC key" at bounding box center [1499, 368] width 29 height 29
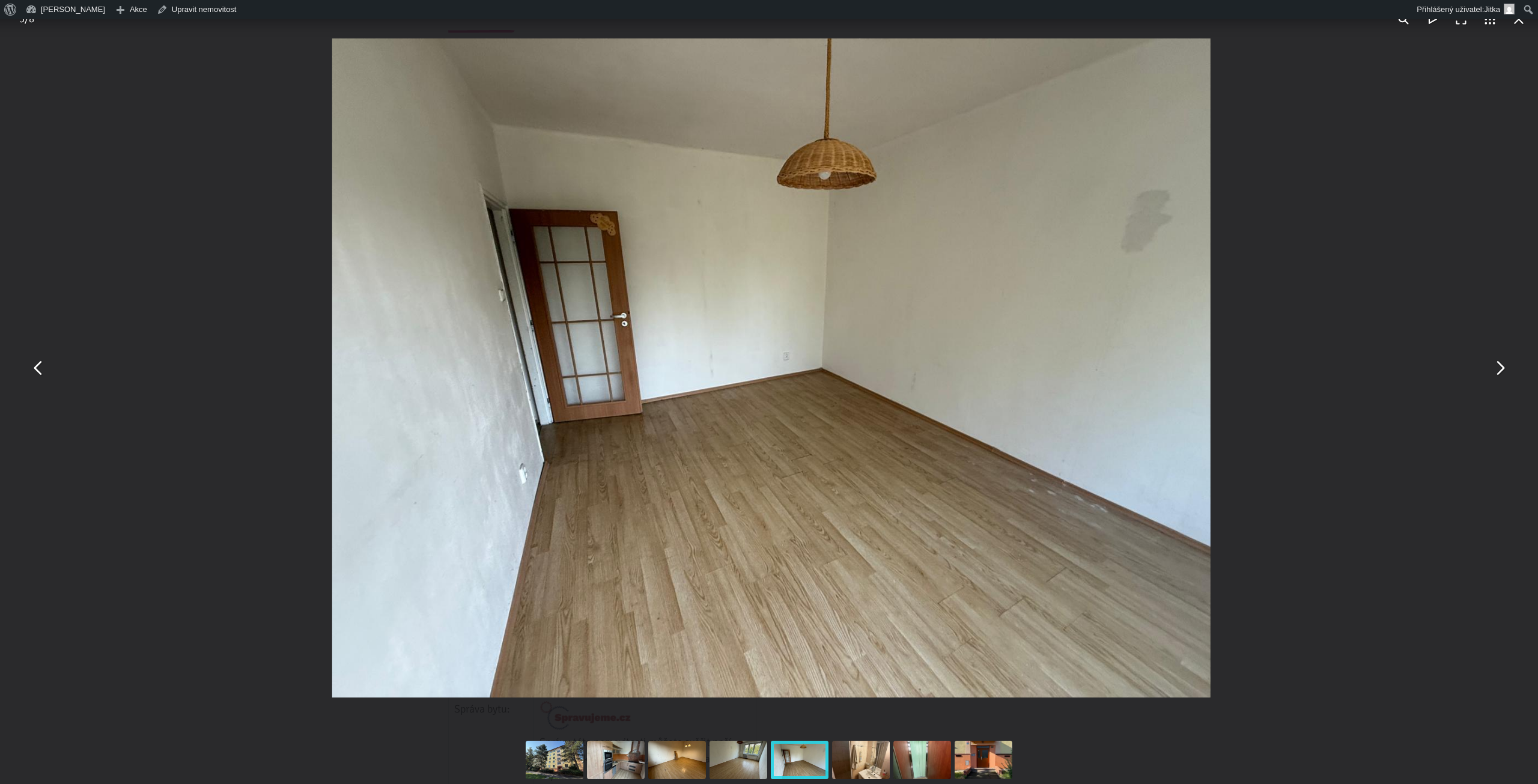
click at [1508, 365] on button "You can close this modal content with the ESC key" at bounding box center [1499, 368] width 29 height 29
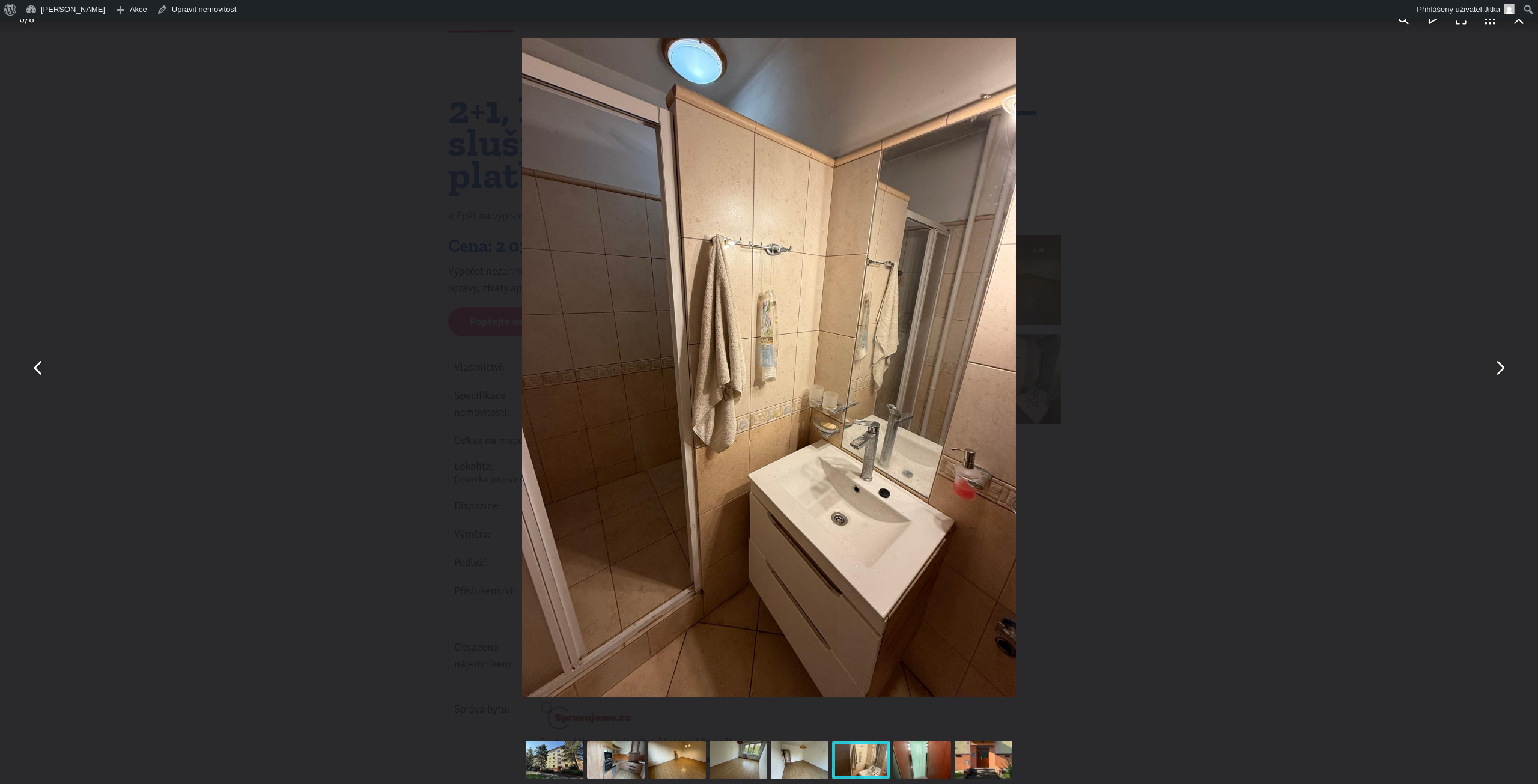
click at [1508, 365] on button "You can close this modal content with the ESC key" at bounding box center [1499, 368] width 29 height 29
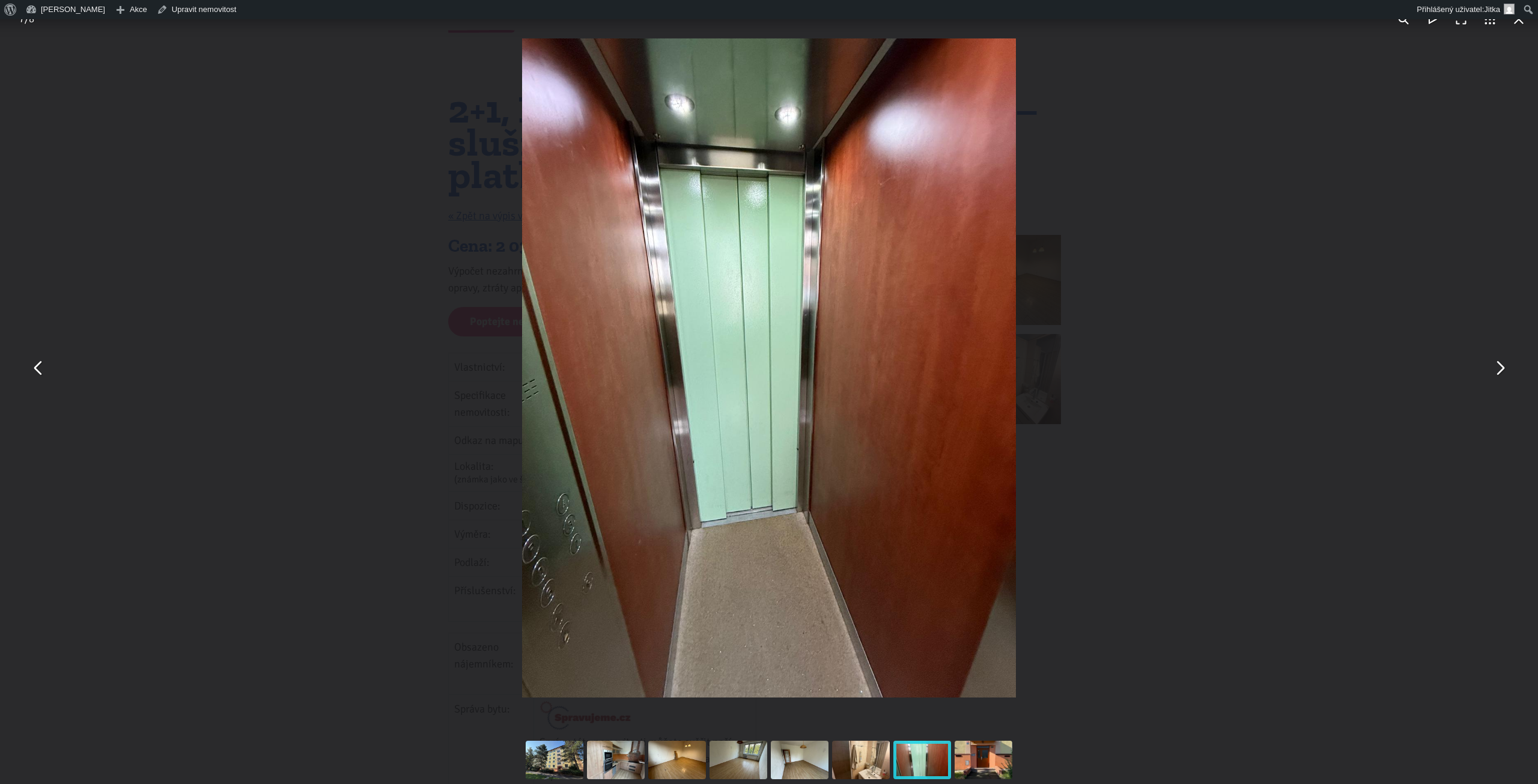
click at [1508, 365] on button "You can close this modal content with the ESC key" at bounding box center [1499, 368] width 29 height 29
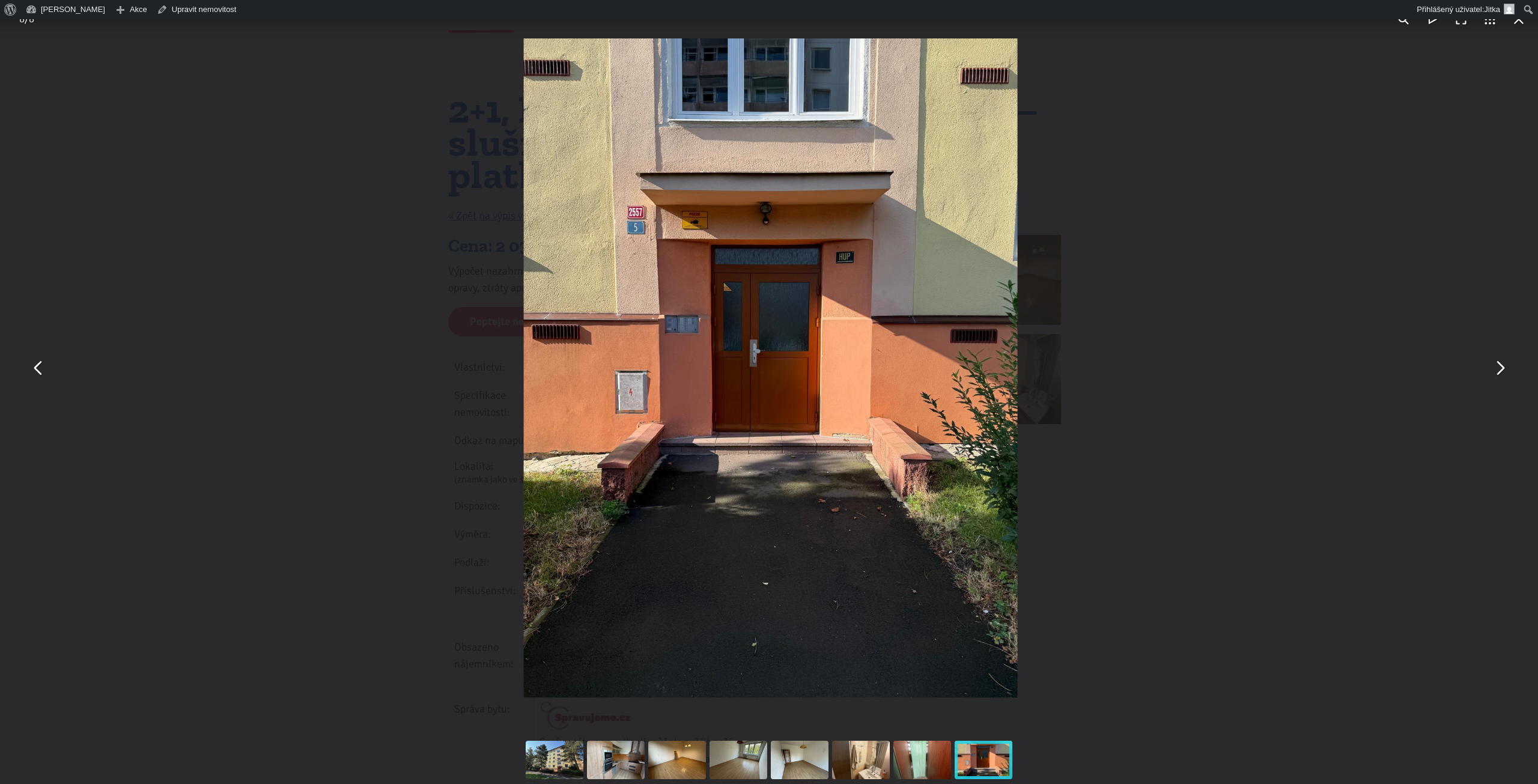
click at [1508, 365] on button "You can close this modal content with the ESC key" at bounding box center [1499, 368] width 29 height 29
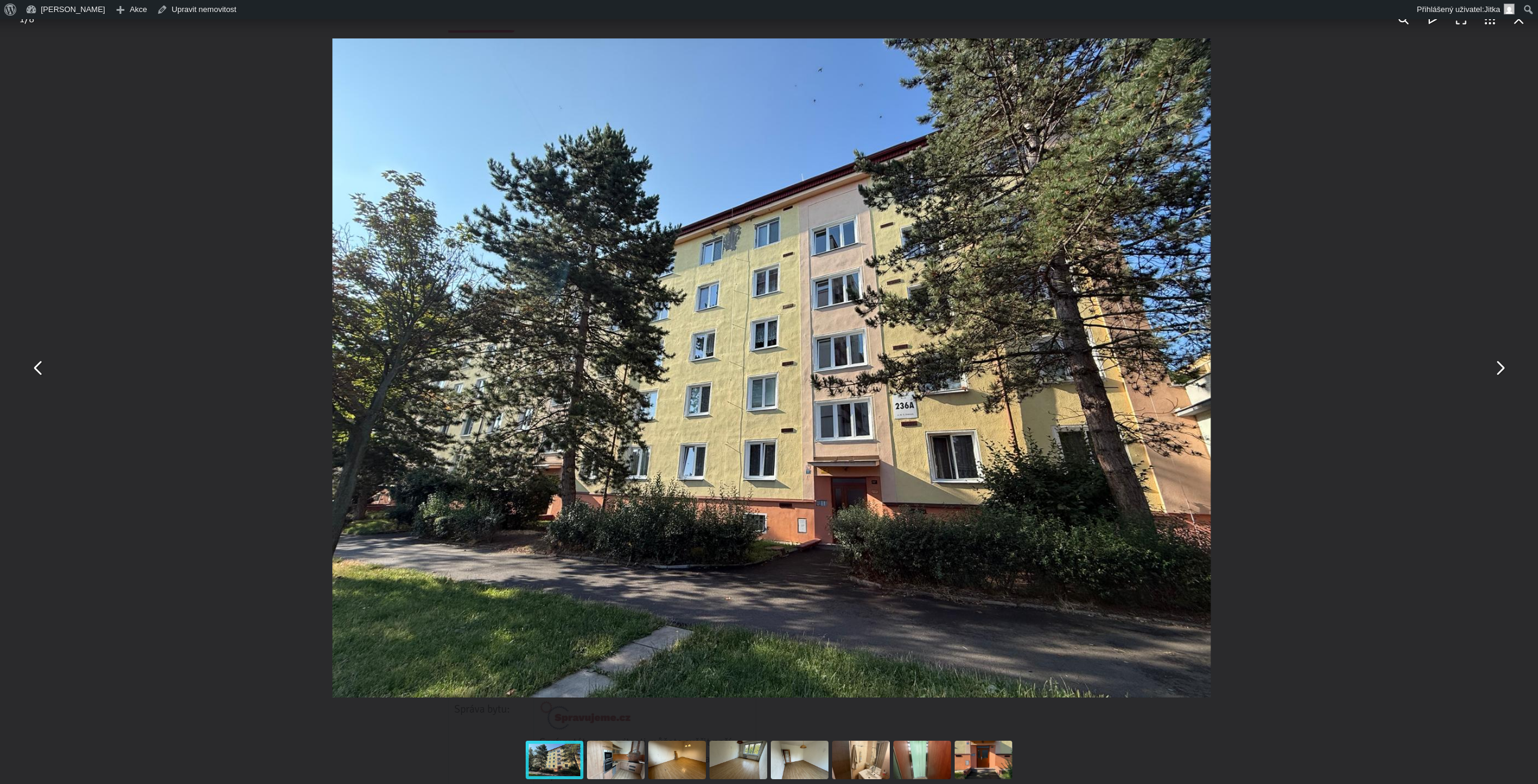
click at [1508, 365] on button "You can close this modal content with the ESC key" at bounding box center [1499, 368] width 29 height 29
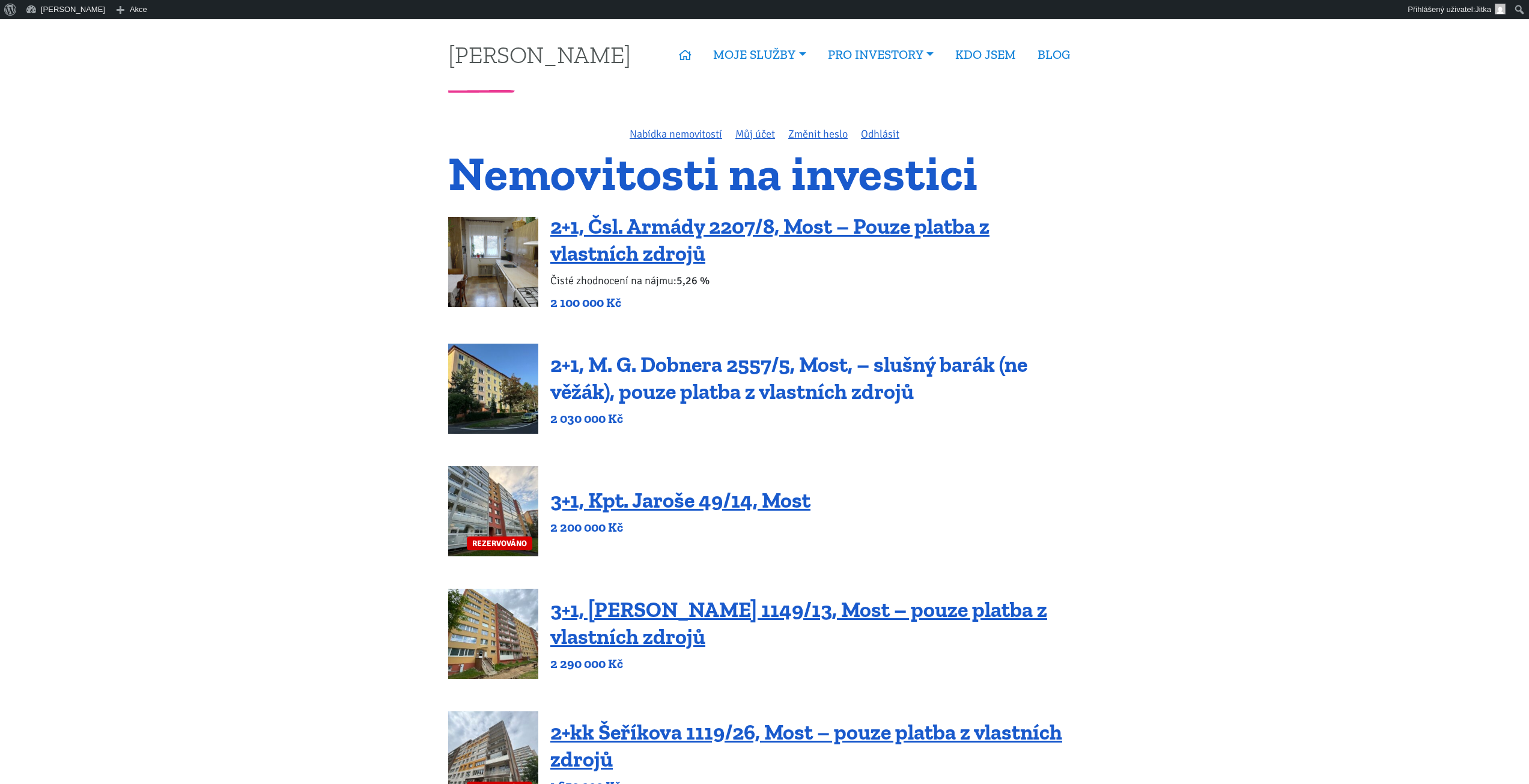
click at [656, 363] on link "2+1, M. G. Dobnera 2557/5, Most, – slušný barák (ne věžák), pouze platba z vlas…" at bounding box center [788, 377] width 477 height 53
